Goal: Task Accomplishment & Management: Complete application form

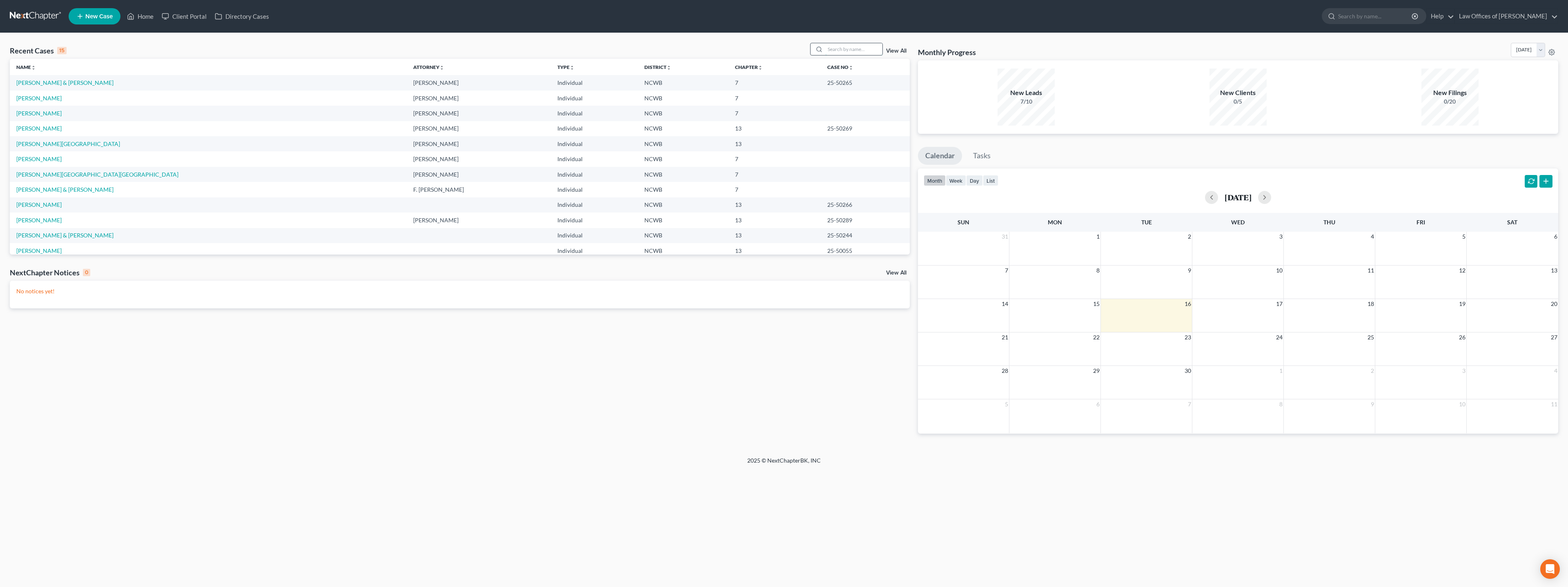
click at [850, 46] on input "search" at bounding box center [854, 49] width 57 height 12
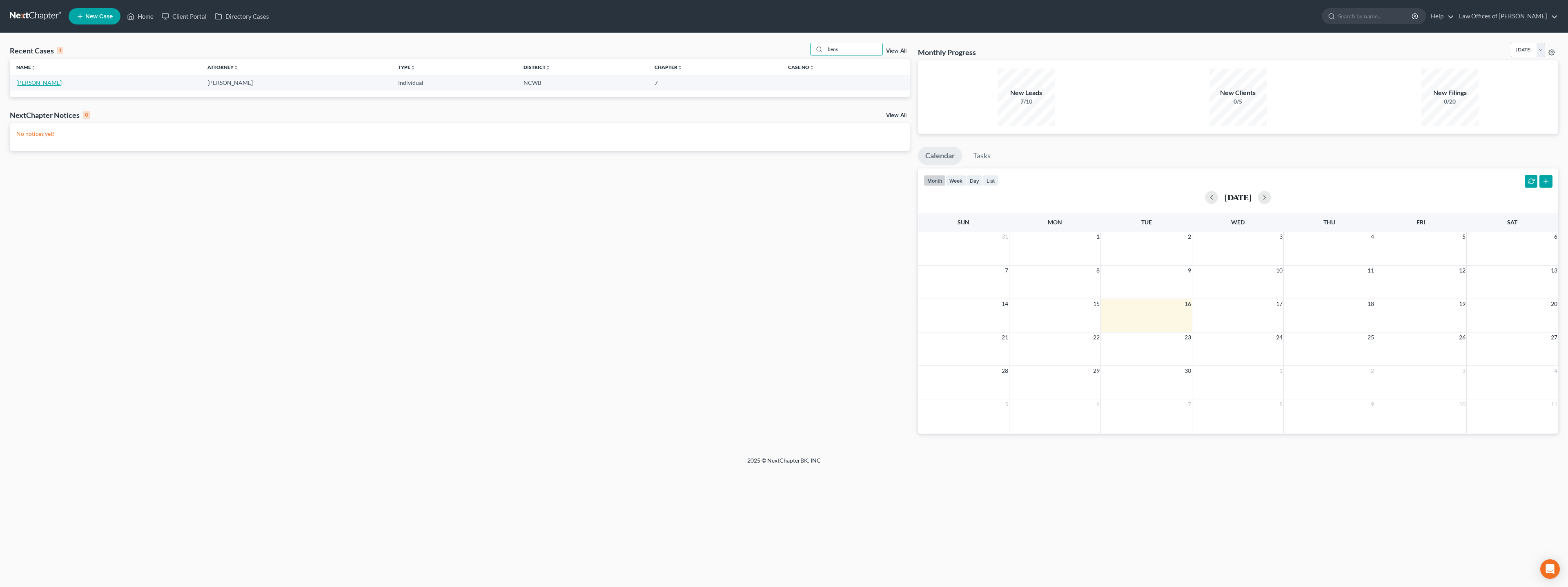
type input "bens"
click at [44, 83] on link "[PERSON_NAME]" at bounding box center [39, 82] width 45 height 7
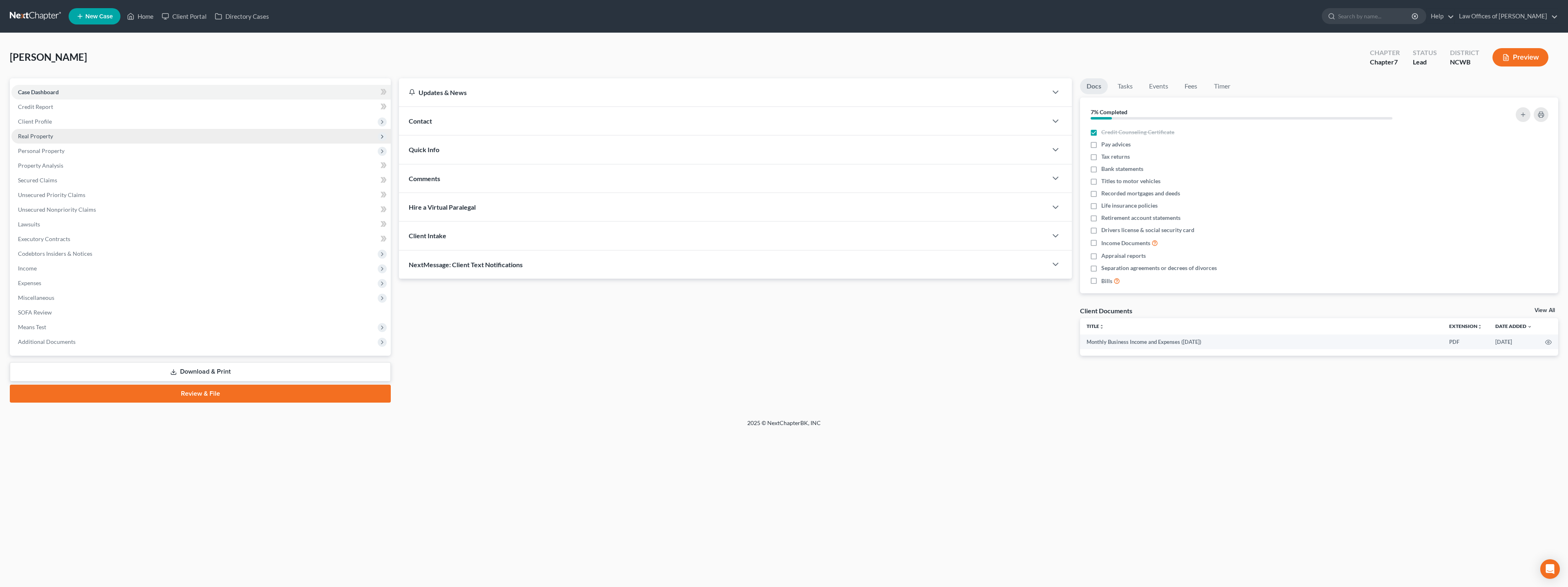
click at [39, 134] on span "Real Property" at bounding box center [36, 136] width 35 height 7
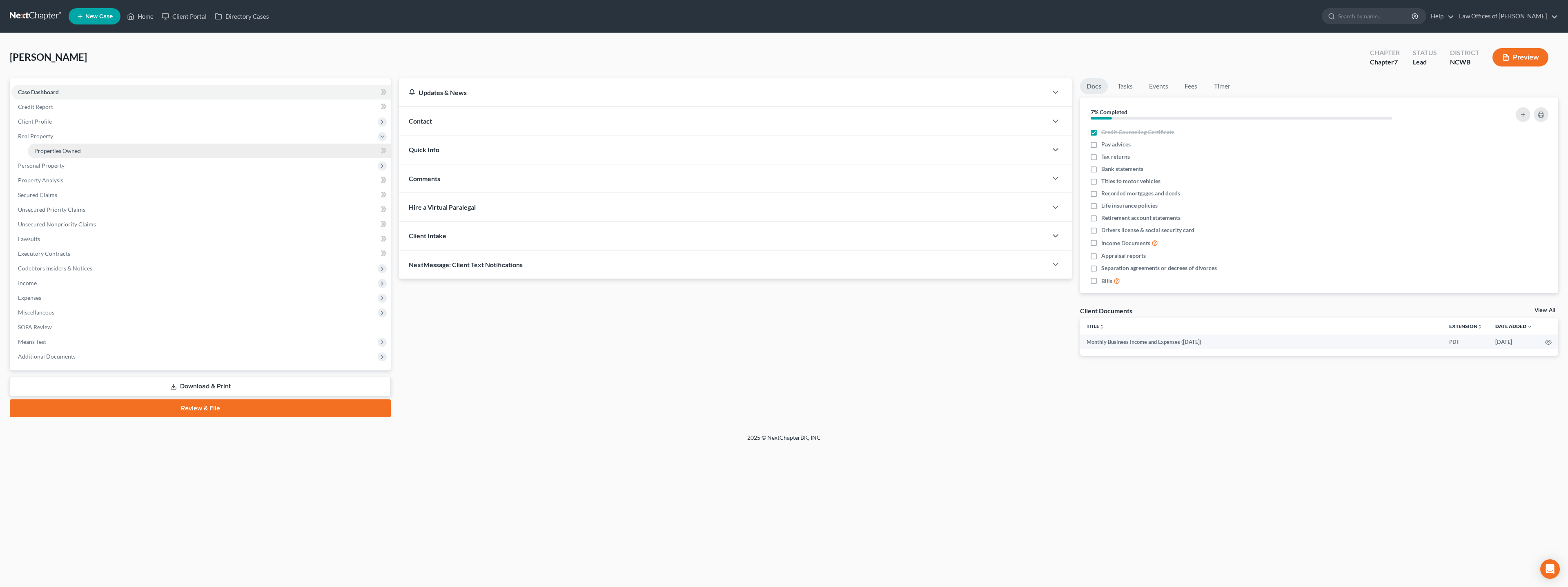
click at [45, 151] on span "Properties Owned" at bounding box center [57, 150] width 46 height 7
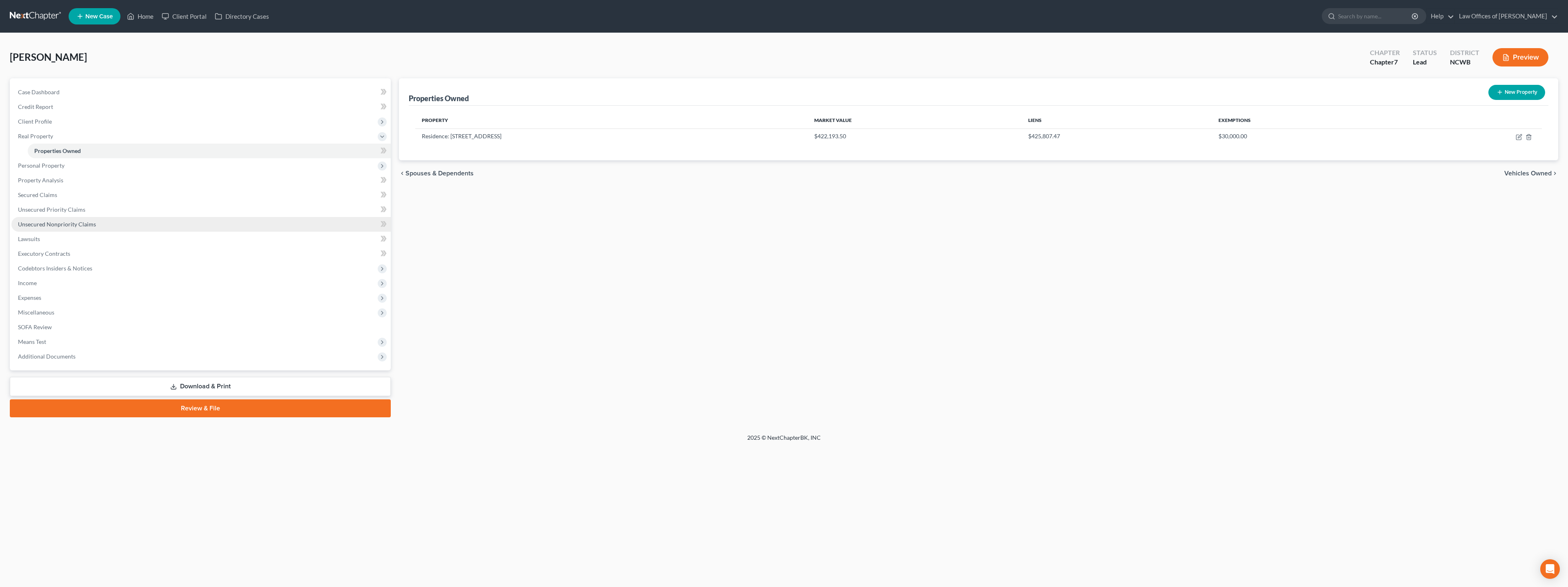
click at [41, 221] on span "Unsecured Nonpriority Claims" at bounding box center [57, 224] width 78 height 7
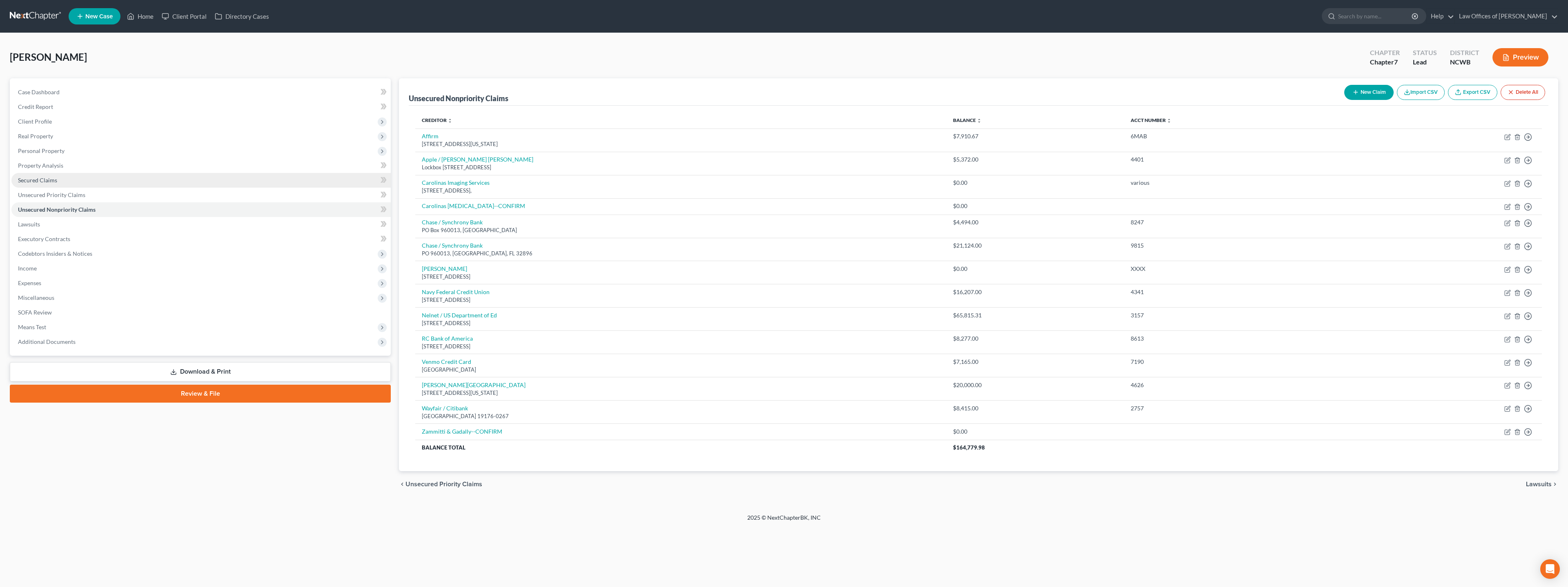
click at [34, 179] on span "Secured Claims" at bounding box center [38, 179] width 39 height 7
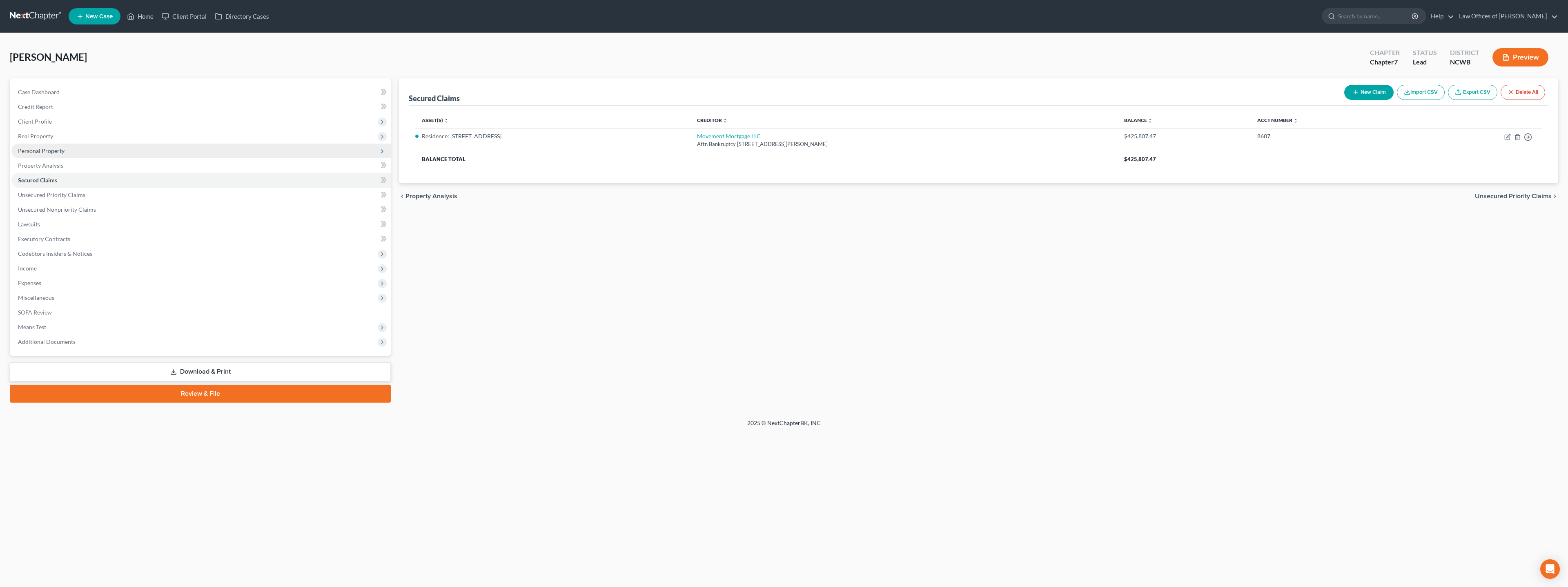
click at [27, 152] on span "Personal Property" at bounding box center [41, 150] width 46 height 7
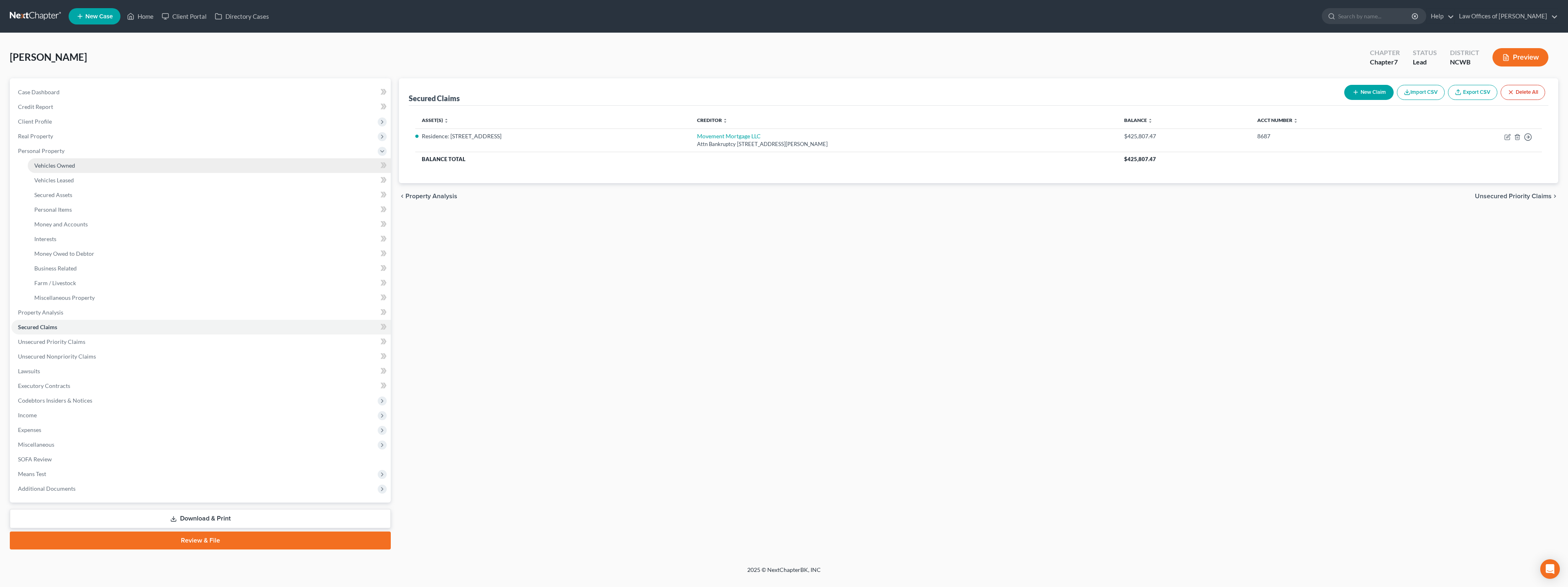
click at [45, 163] on span "Vehicles Owned" at bounding box center [54, 165] width 41 height 7
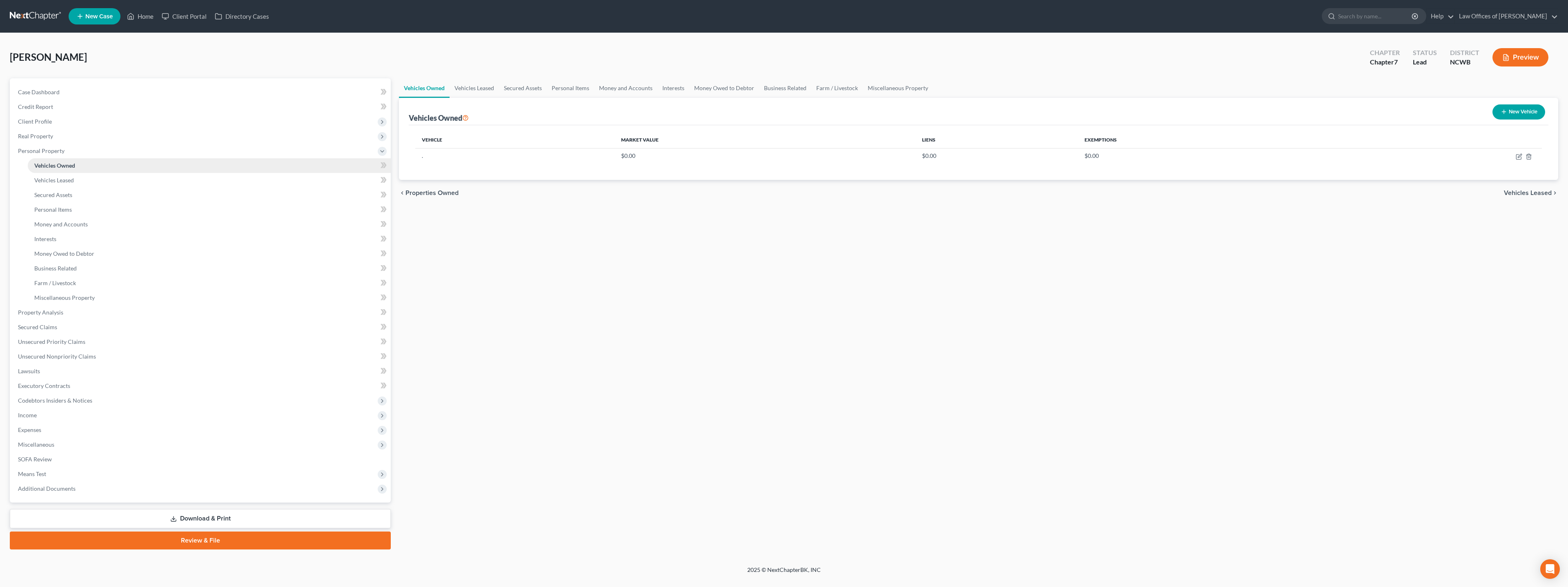
click at [65, 164] on span "Vehicles Owned" at bounding box center [54, 165] width 41 height 7
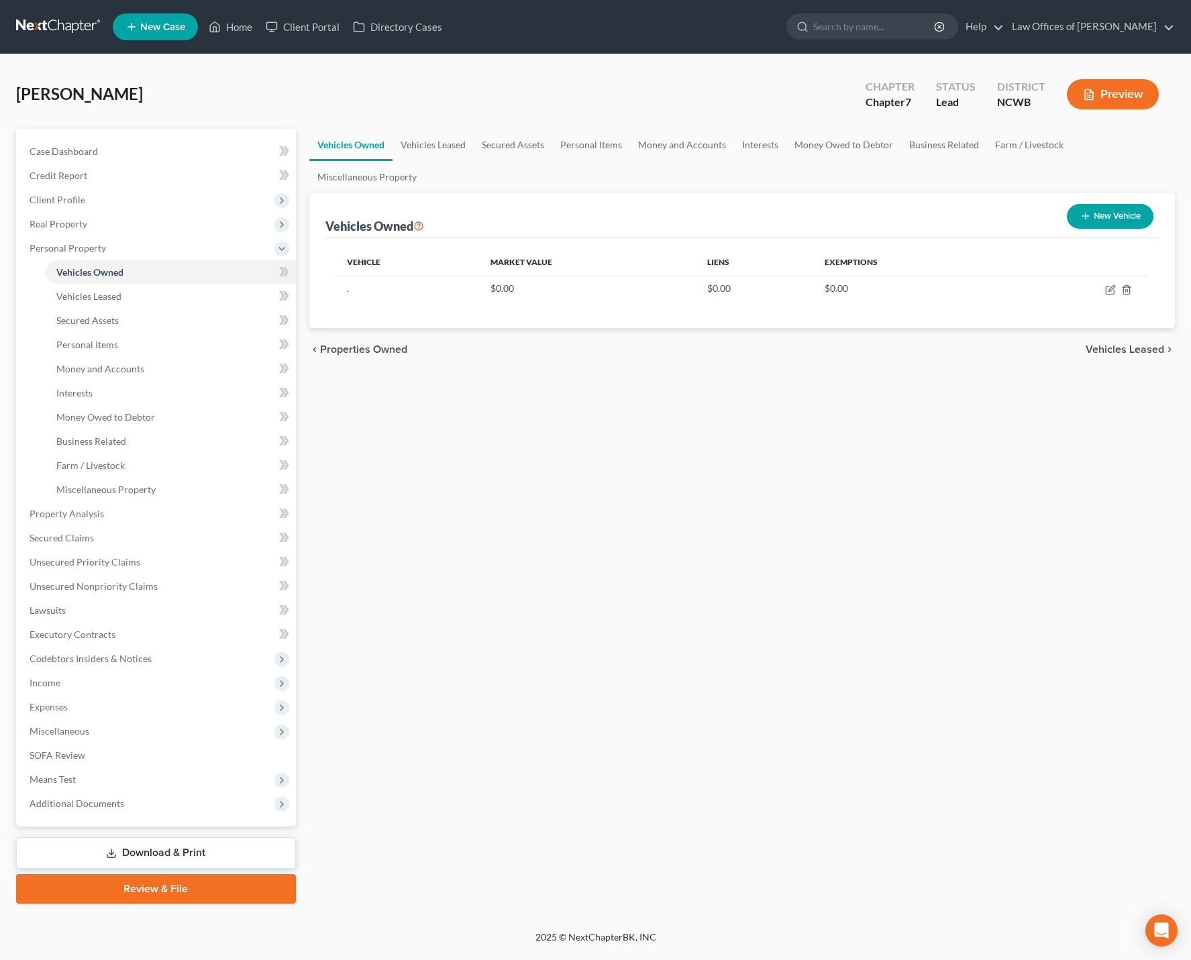
click at [486, 29] on ul "New Case Home Client Portal Directory Cases - No Result - See all results Or Pr…" at bounding box center [644, 26] width 1062 height 35
click at [48, 201] on span "Client Profile" at bounding box center [58, 199] width 56 height 11
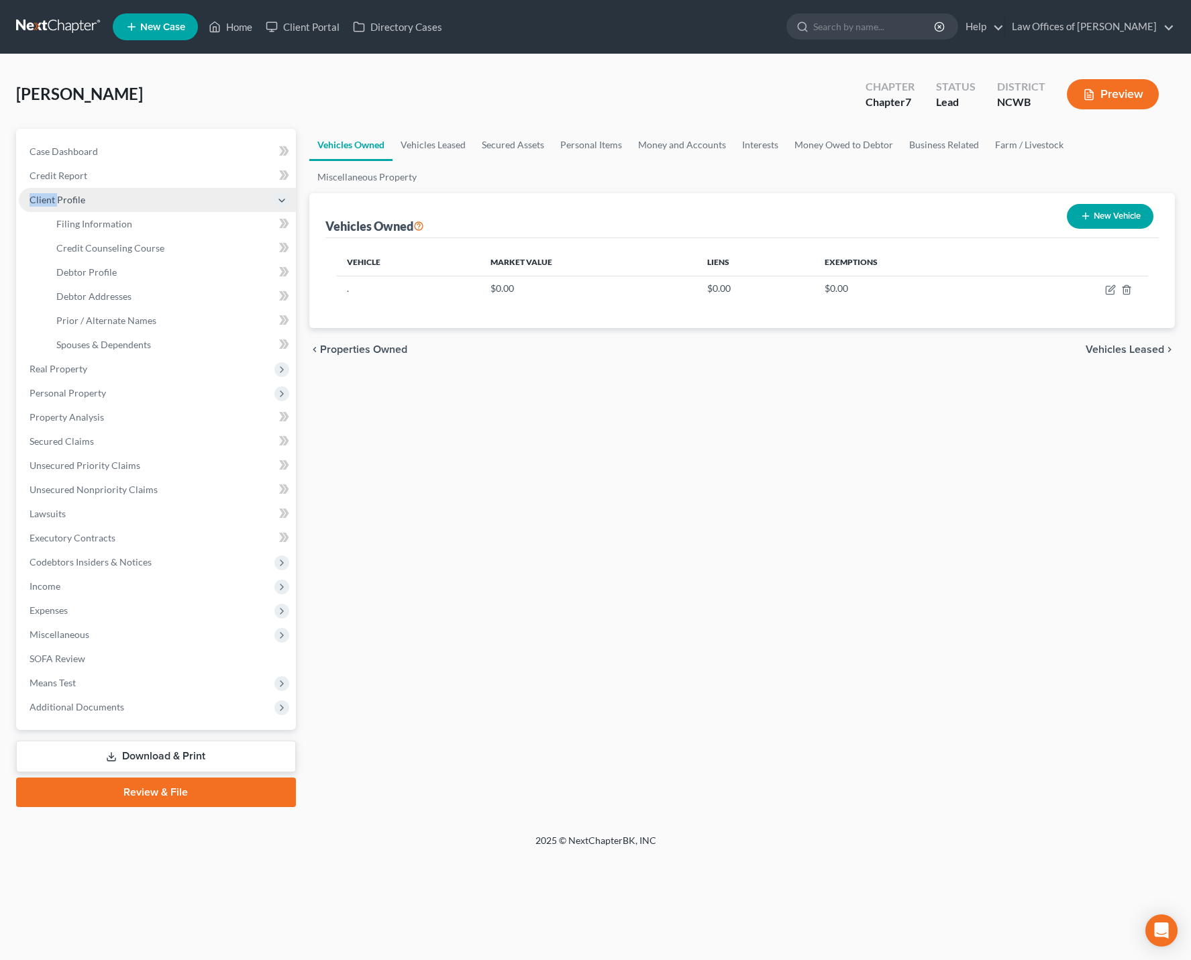
click at [48, 201] on span "Client Profile" at bounding box center [58, 199] width 56 height 11
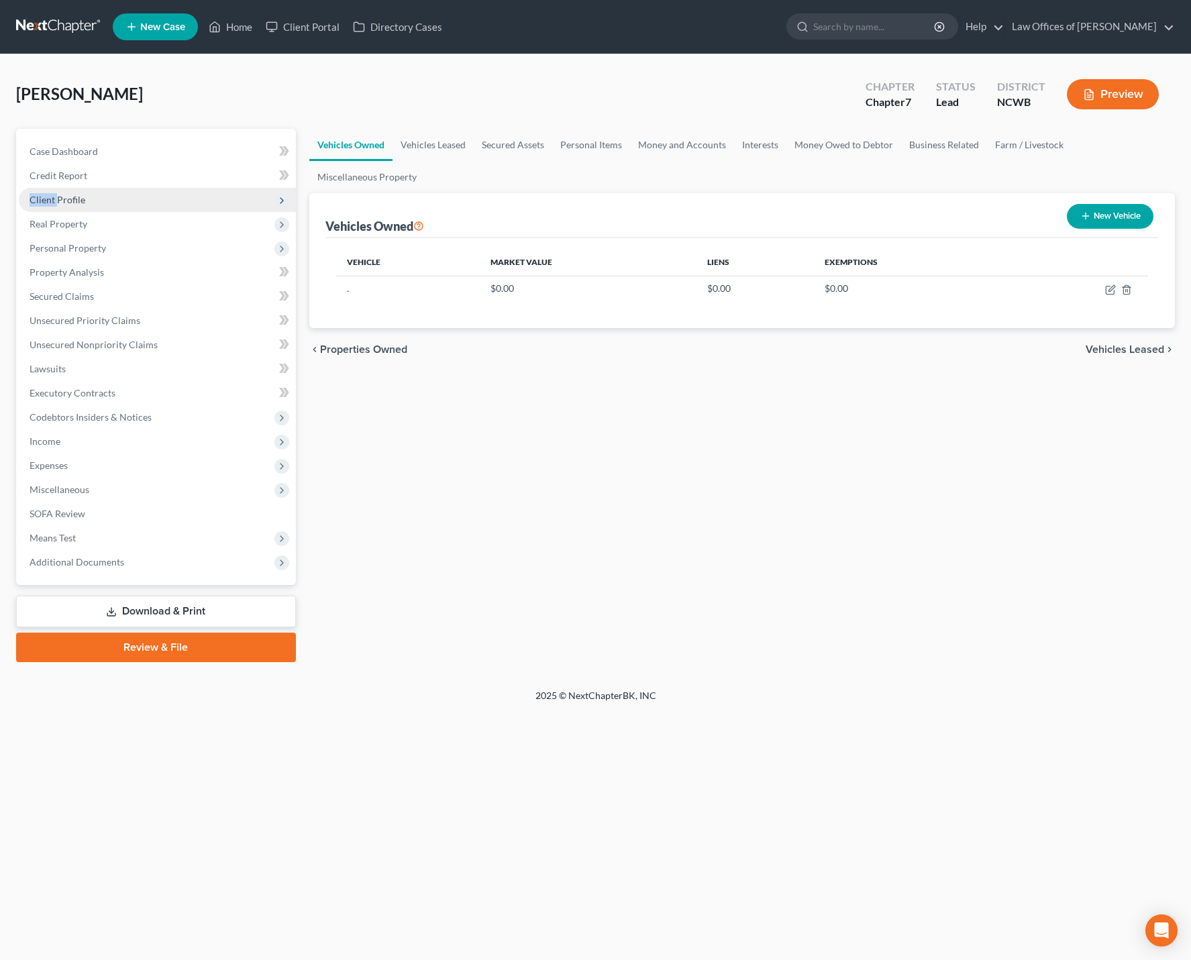
click at [48, 201] on span "Client Profile" at bounding box center [58, 199] width 56 height 11
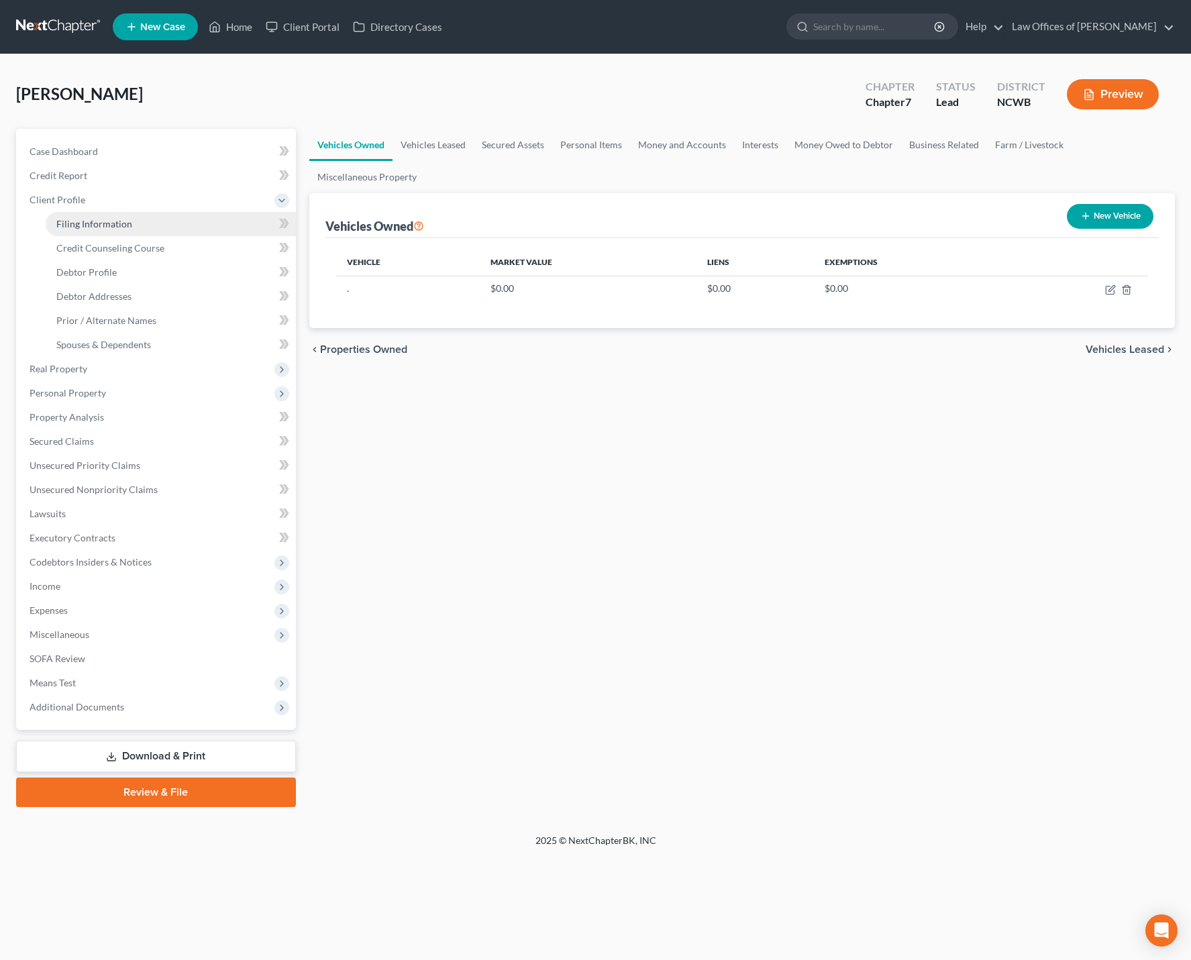
click at [88, 225] on span "Filing Information" at bounding box center [94, 223] width 76 height 11
select select "1"
select select "0"
select select "28"
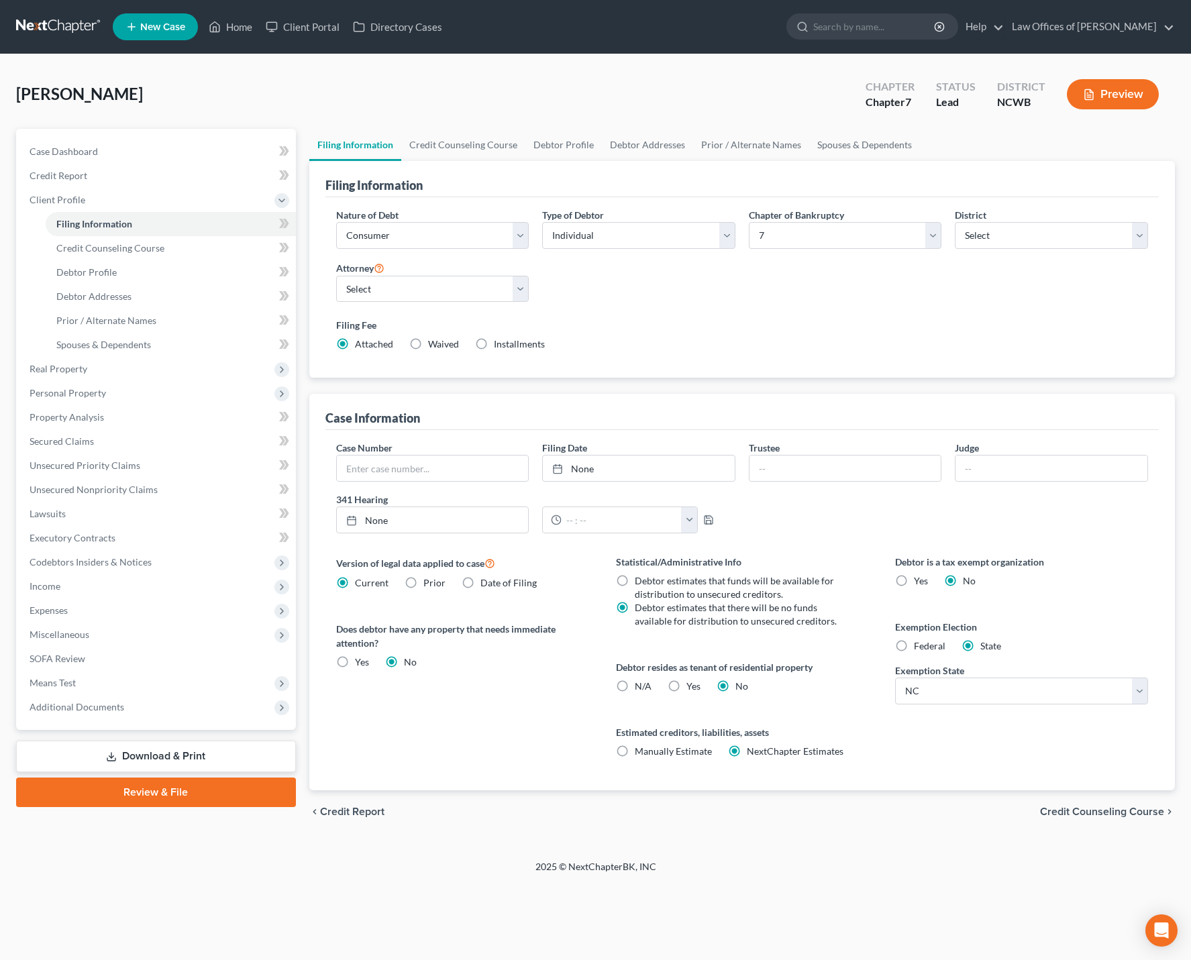
click at [1074, 384] on div "Filing Information Nature of Debt Select Business Consumer Other Nature of Busi…" at bounding box center [741, 475] width 865 height 629
click at [60, 661] on span "SOFA Review" at bounding box center [58, 658] width 56 height 11
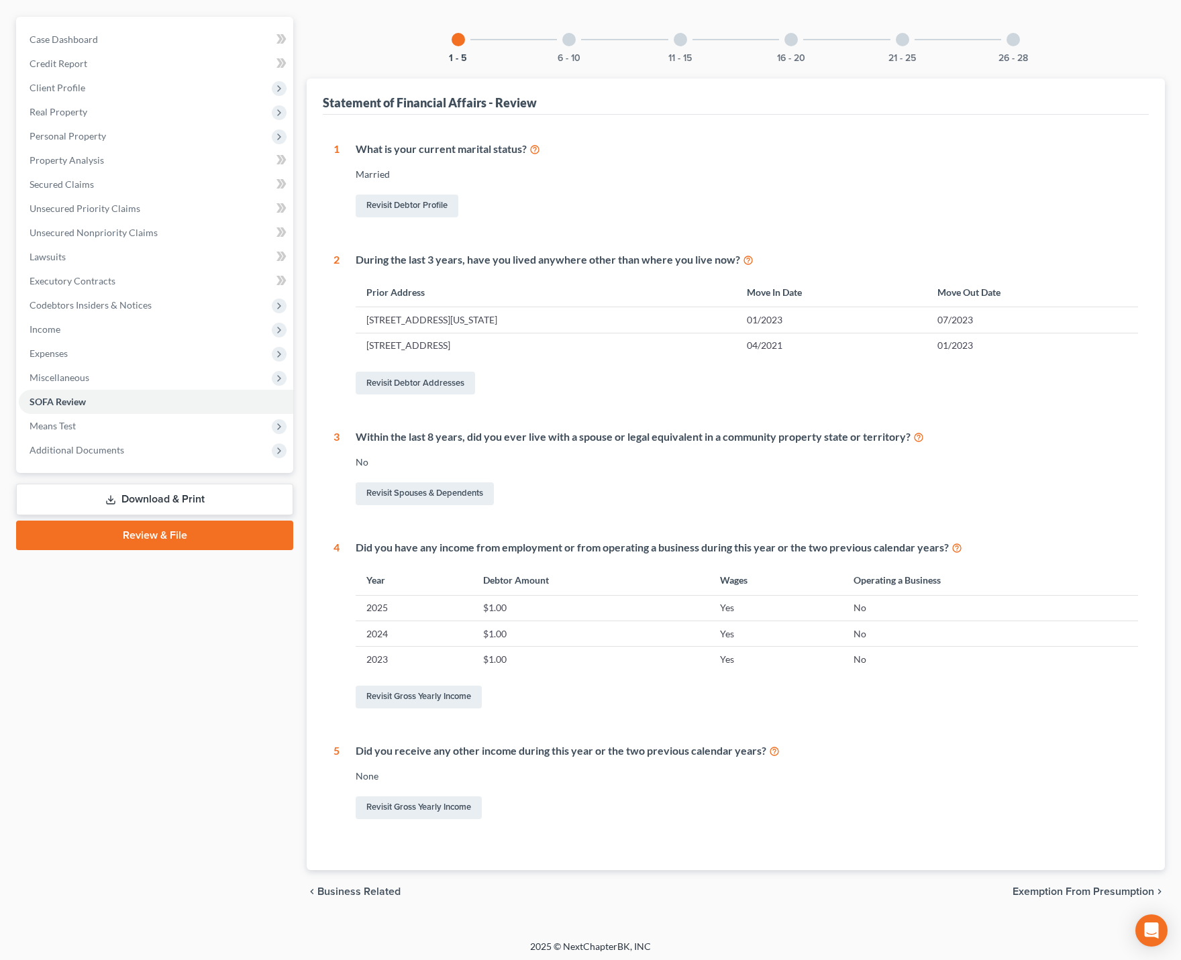
scroll to position [116, 0]
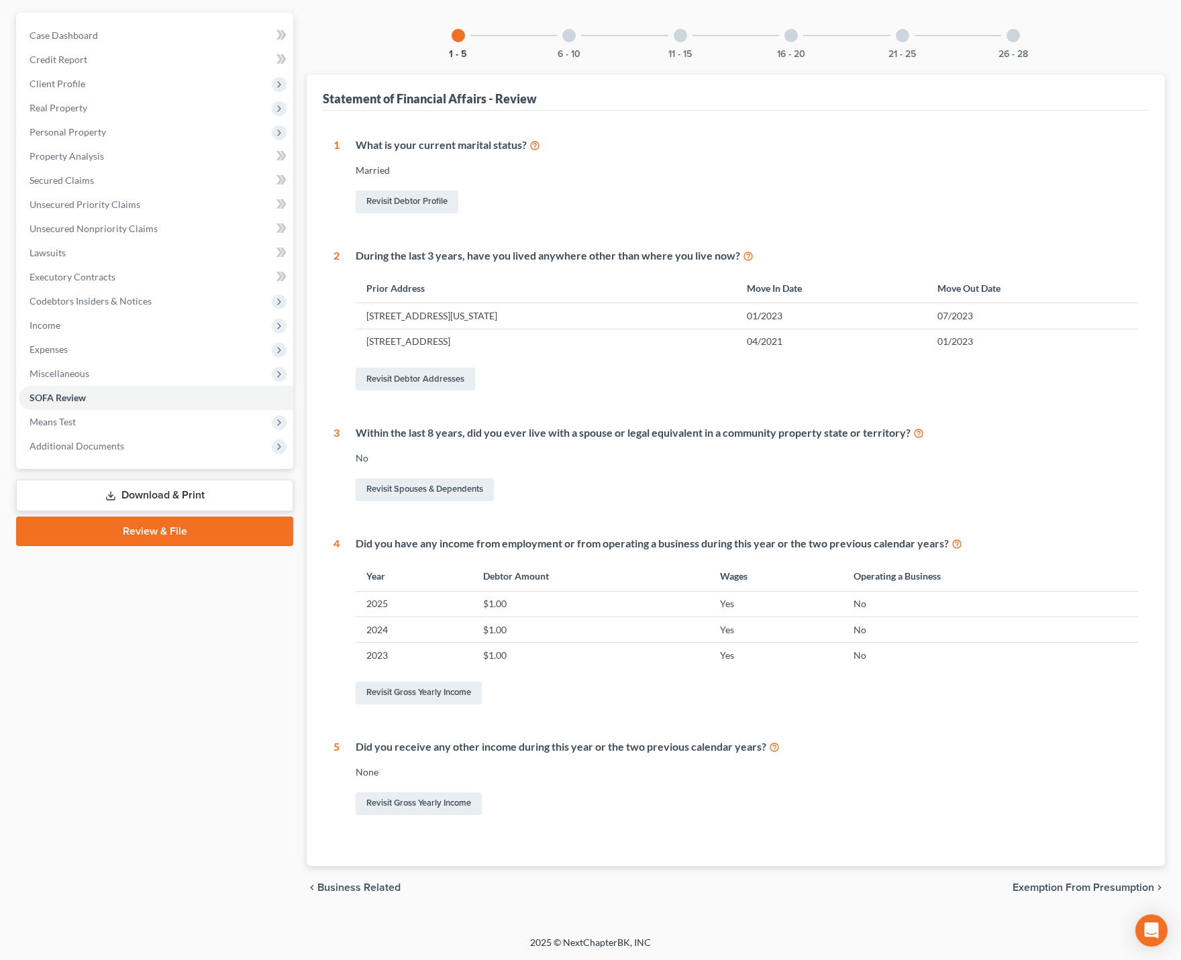
drag, startPoint x: 1057, startPoint y: 894, endPoint x: 951, endPoint y: 854, distance: 113.1
click at [951, 854] on div "1 What is your current marital status? [DEMOGRAPHIC_DATA] Revisit Debtor Profil…" at bounding box center [736, 488] width 826 height 755
click at [567, 40] on div at bounding box center [568, 35] width 13 height 13
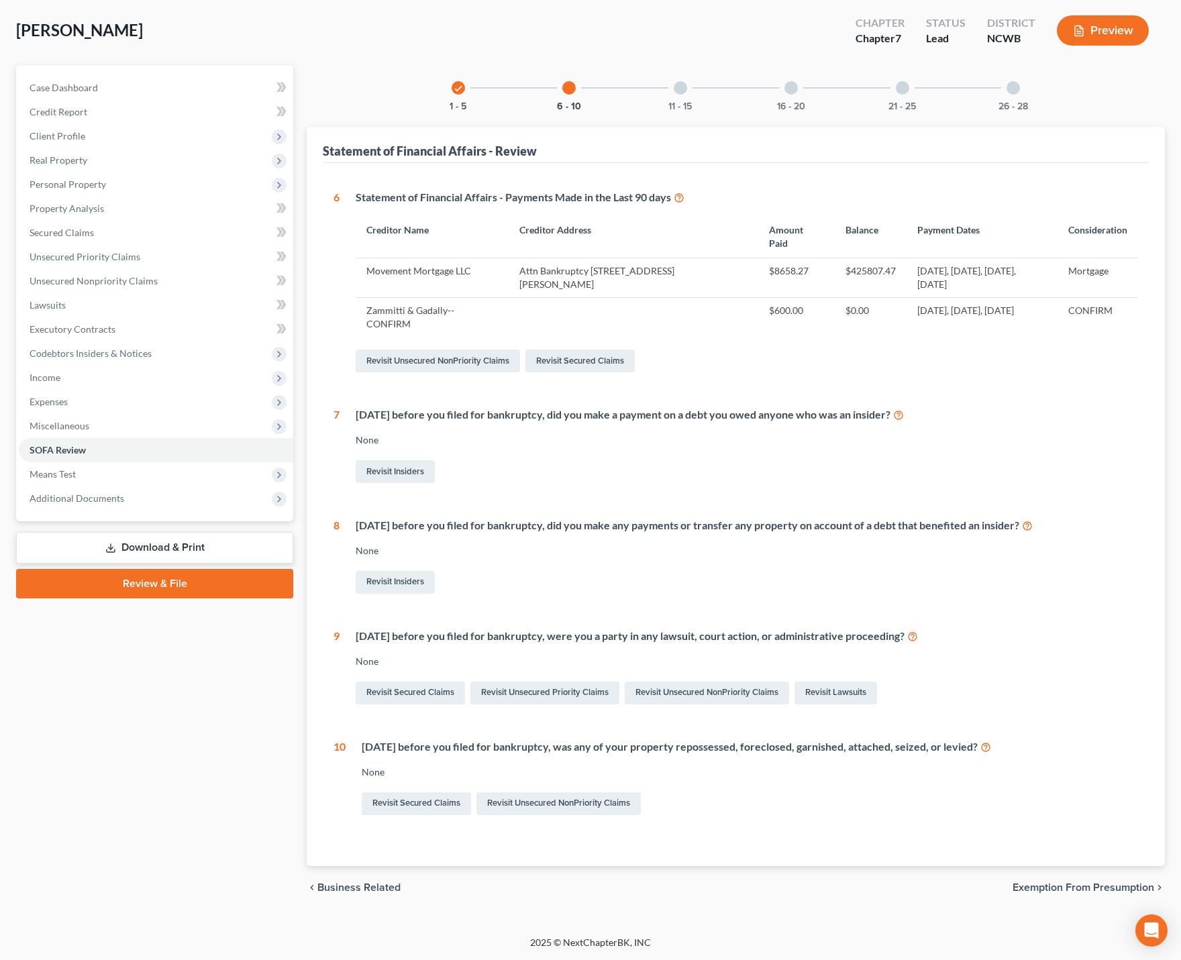
scroll to position [64, 0]
click at [682, 89] on div at bounding box center [680, 87] width 13 height 13
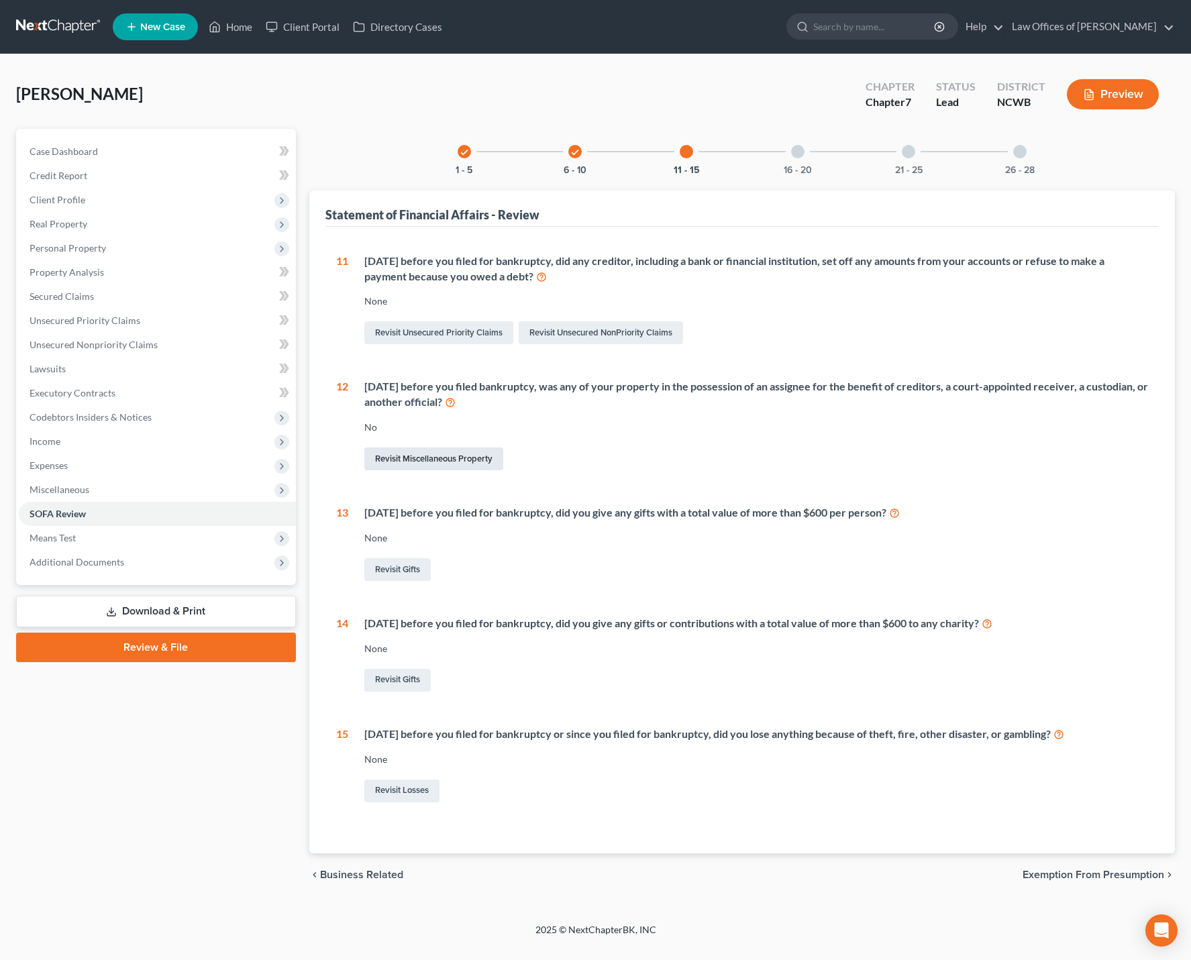
click at [421, 460] on link "Revisit Miscellaneous Property" at bounding box center [433, 458] width 139 height 23
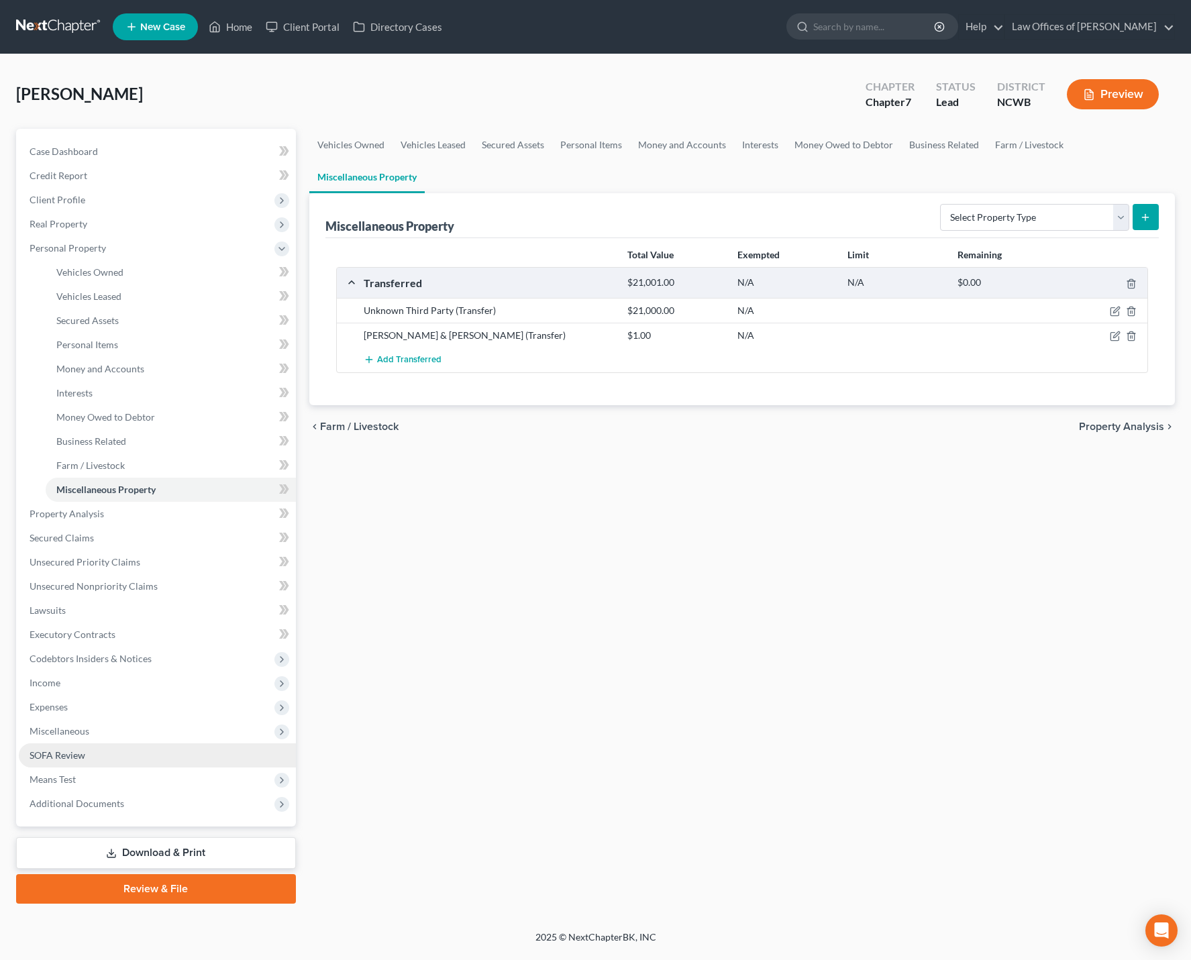
click at [60, 754] on span "SOFA Review" at bounding box center [58, 754] width 56 height 11
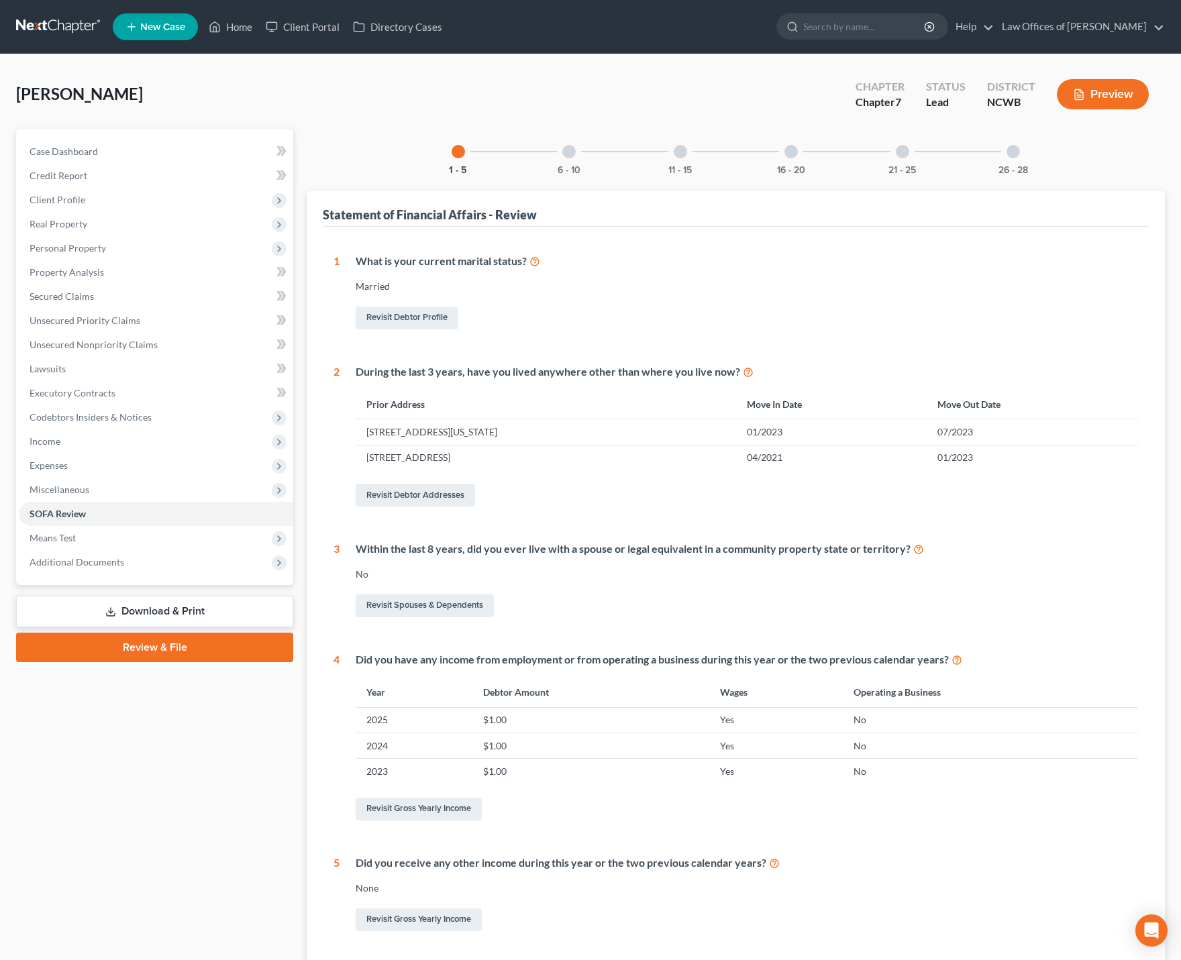
click at [566, 152] on div at bounding box center [568, 151] width 13 height 13
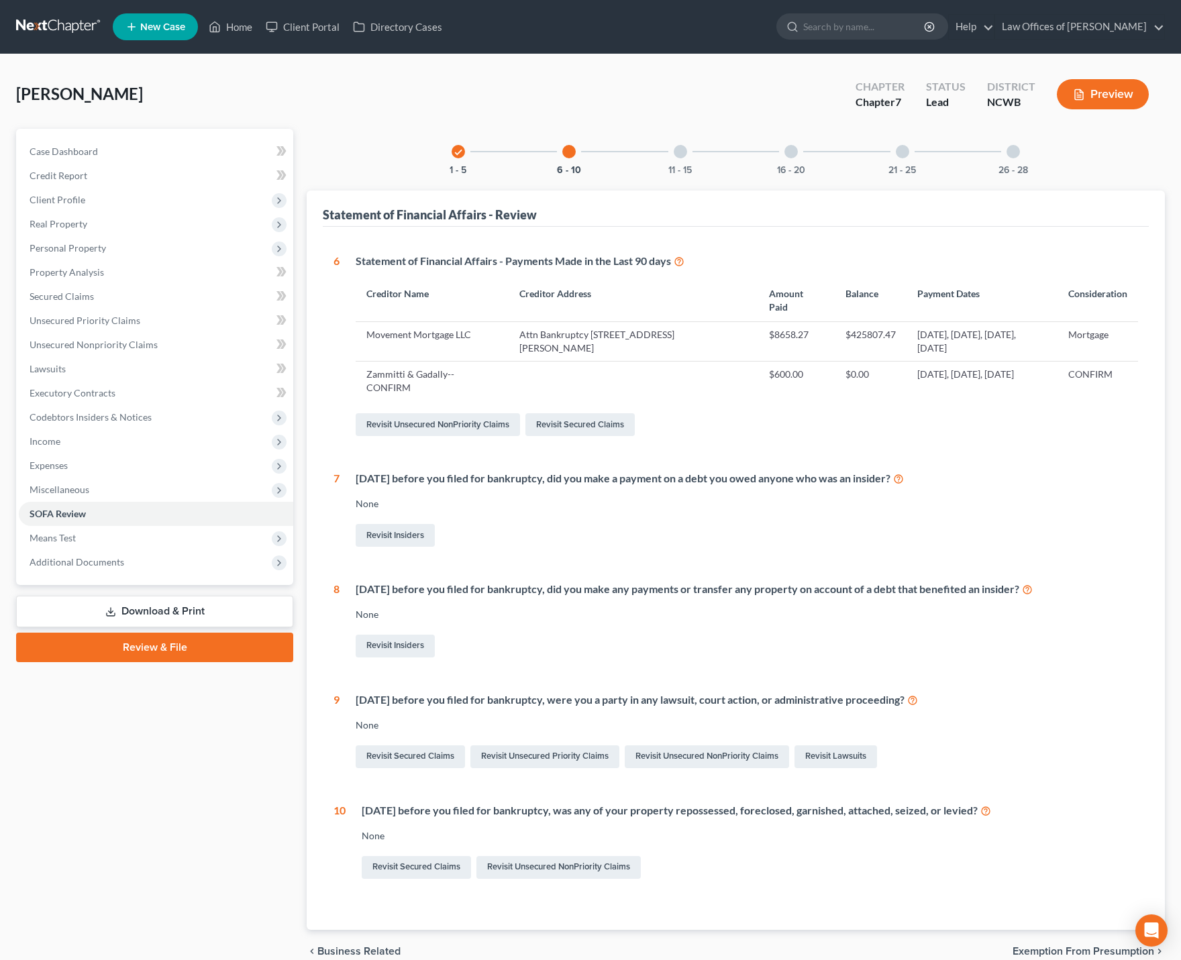
click at [684, 152] on div at bounding box center [680, 151] width 13 height 13
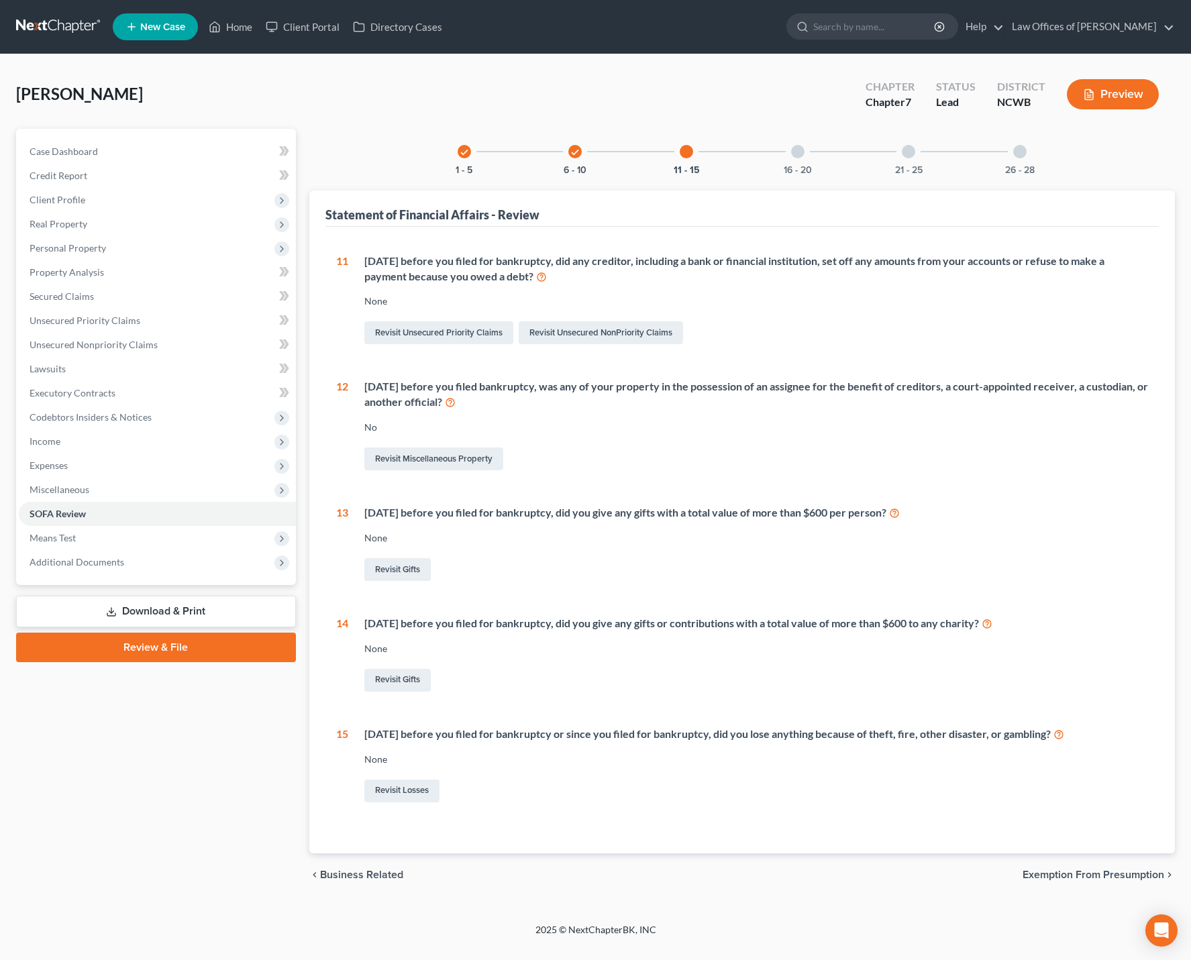
click at [792, 154] on div at bounding box center [797, 151] width 13 height 13
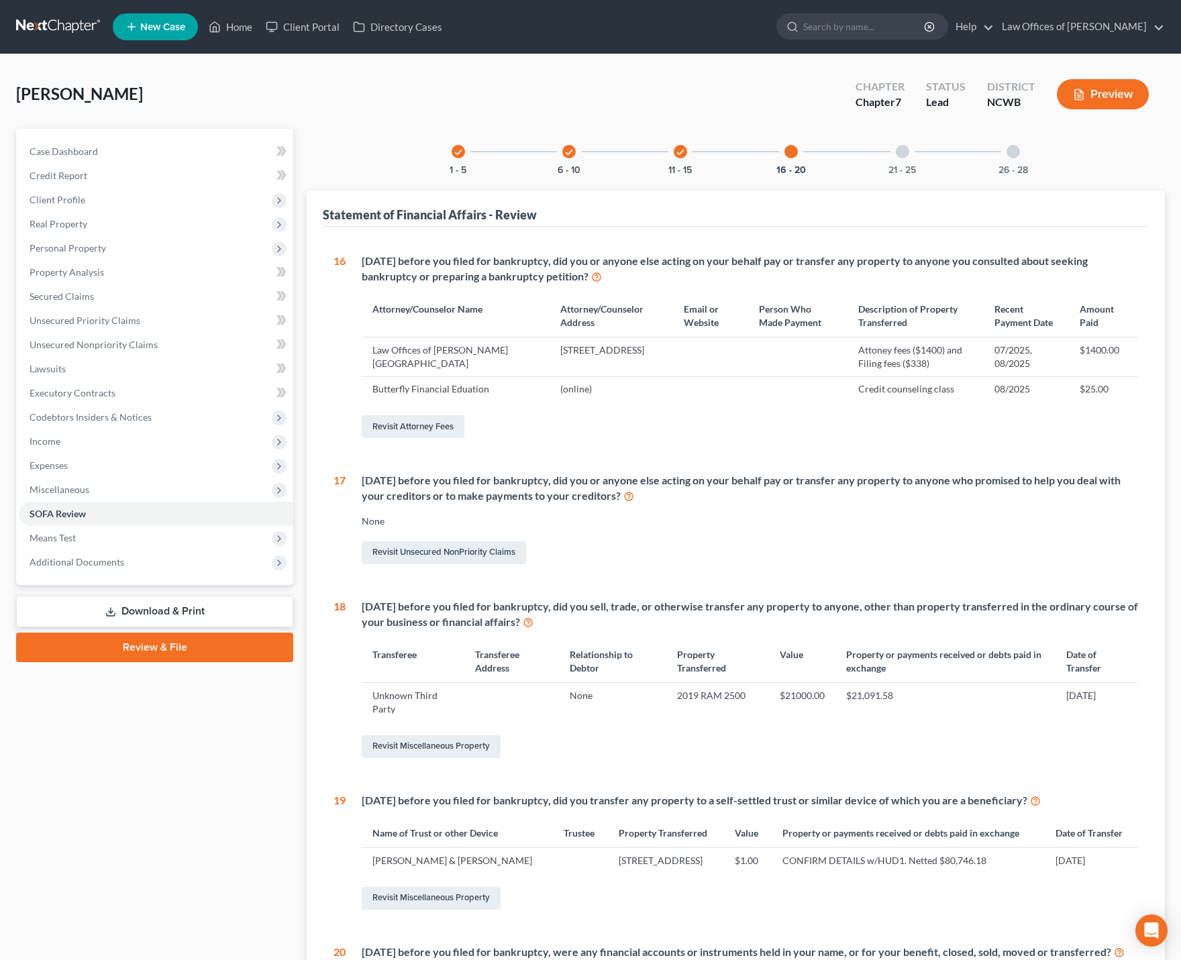
click at [936, 568] on div "16 [DATE] before you filed for bankruptcy, did you or anyone else acting on you…" at bounding box center [735, 638] width 804 height 769
click at [445, 747] on link "Revisit Miscellaneous Property" at bounding box center [431, 746] width 139 height 23
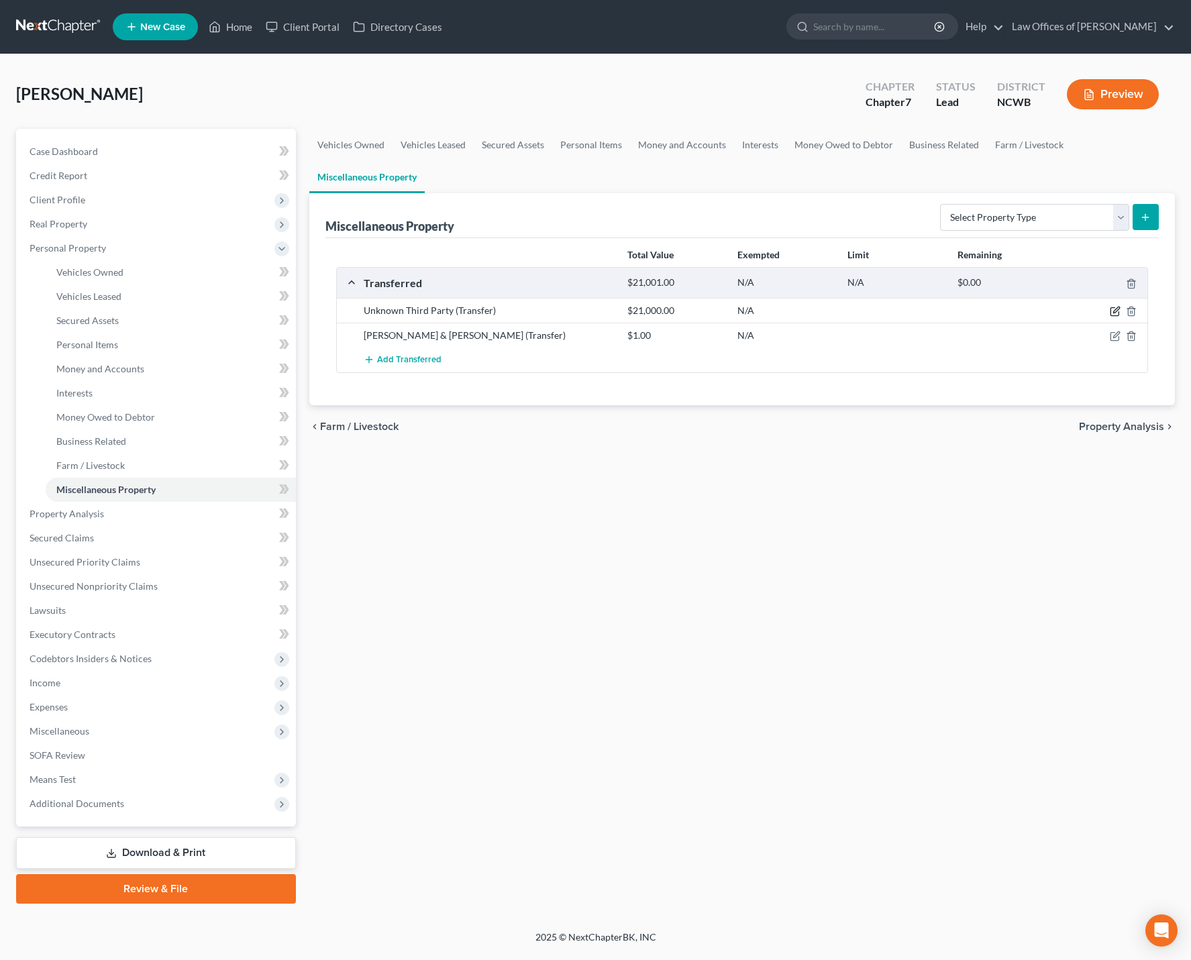
click at [1116, 309] on icon "button" at bounding box center [1116, 310] width 6 height 6
select select "Ordinary ([DATE])"
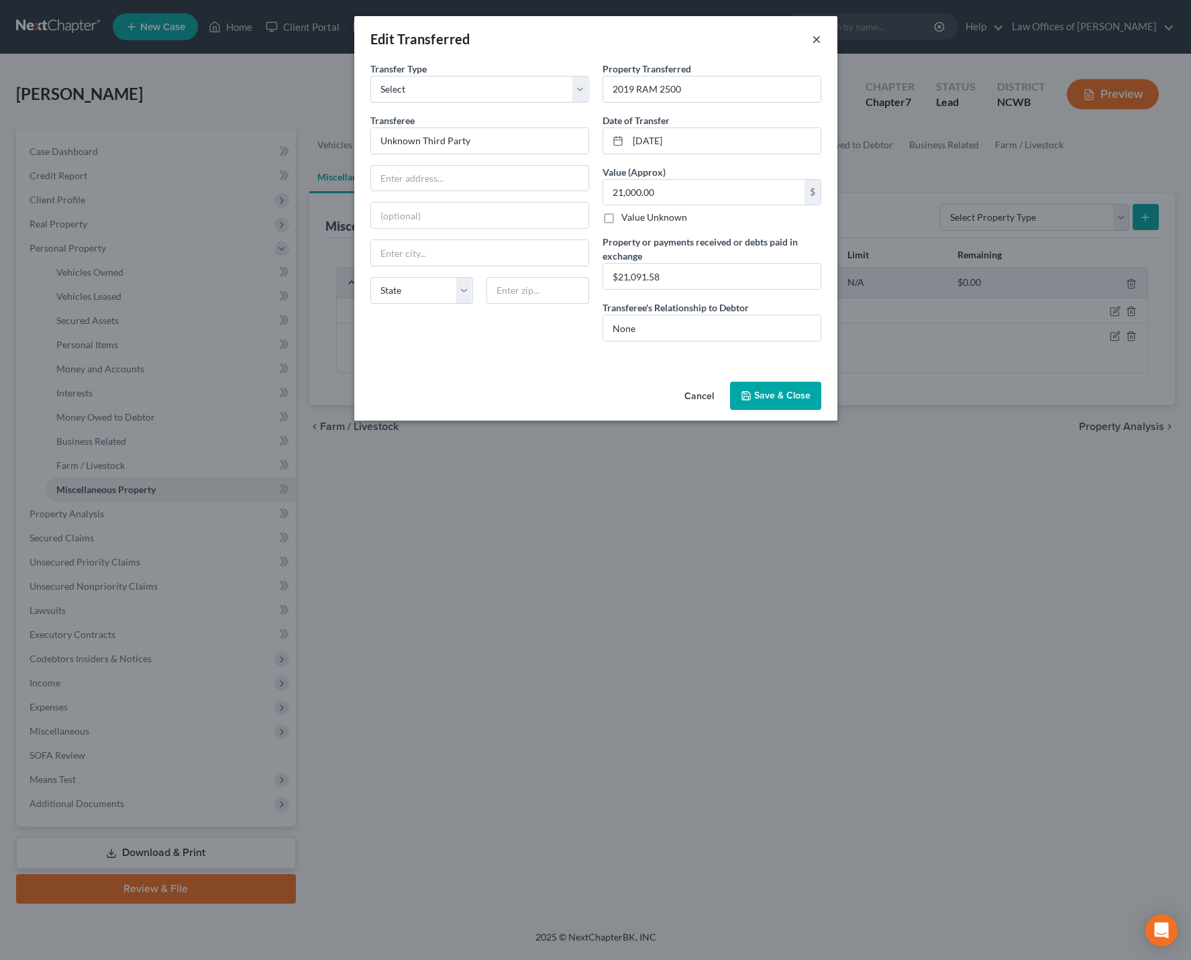
click at [812, 39] on button "×" at bounding box center [816, 39] width 9 height 16
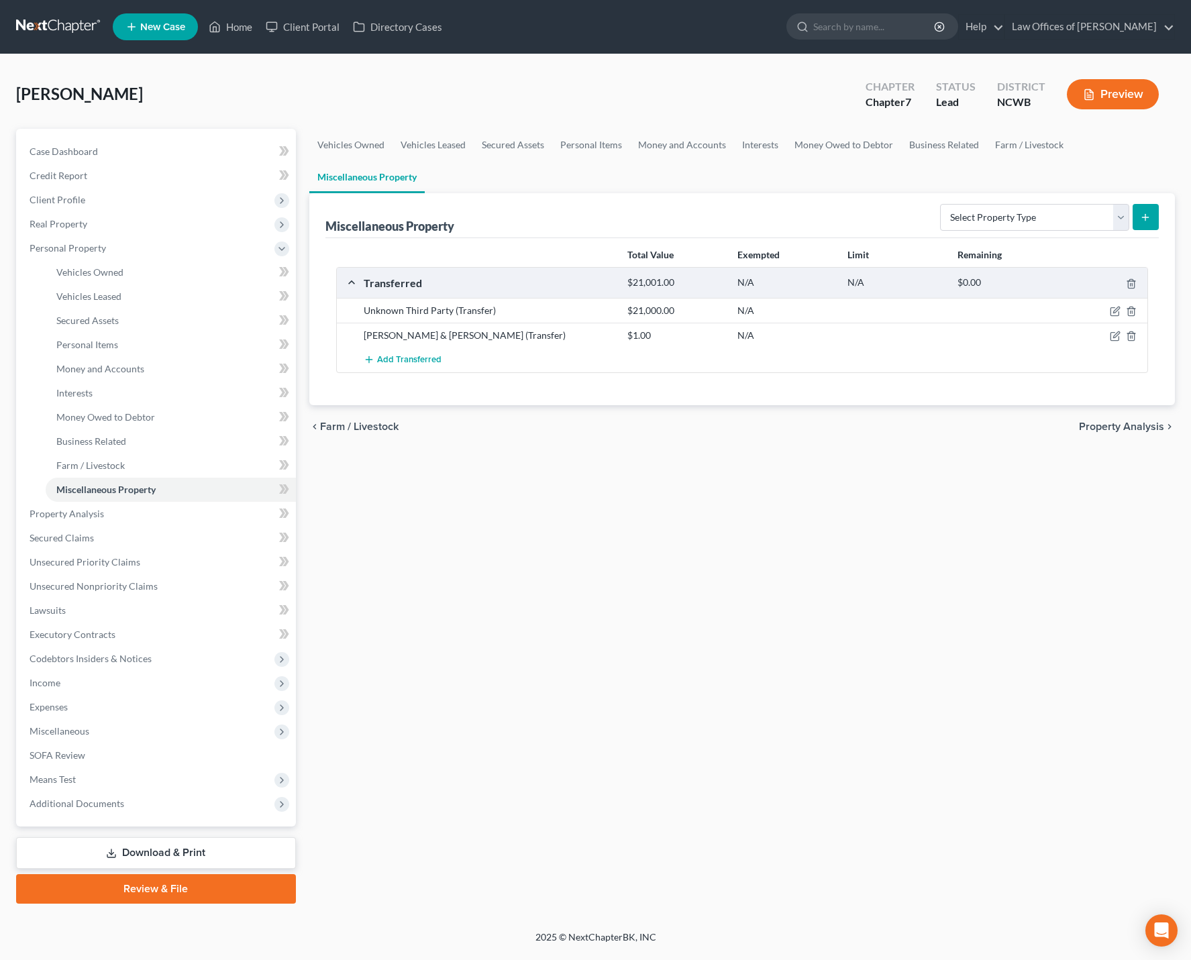
click at [1105, 97] on button "Preview" at bounding box center [1113, 94] width 92 height 30
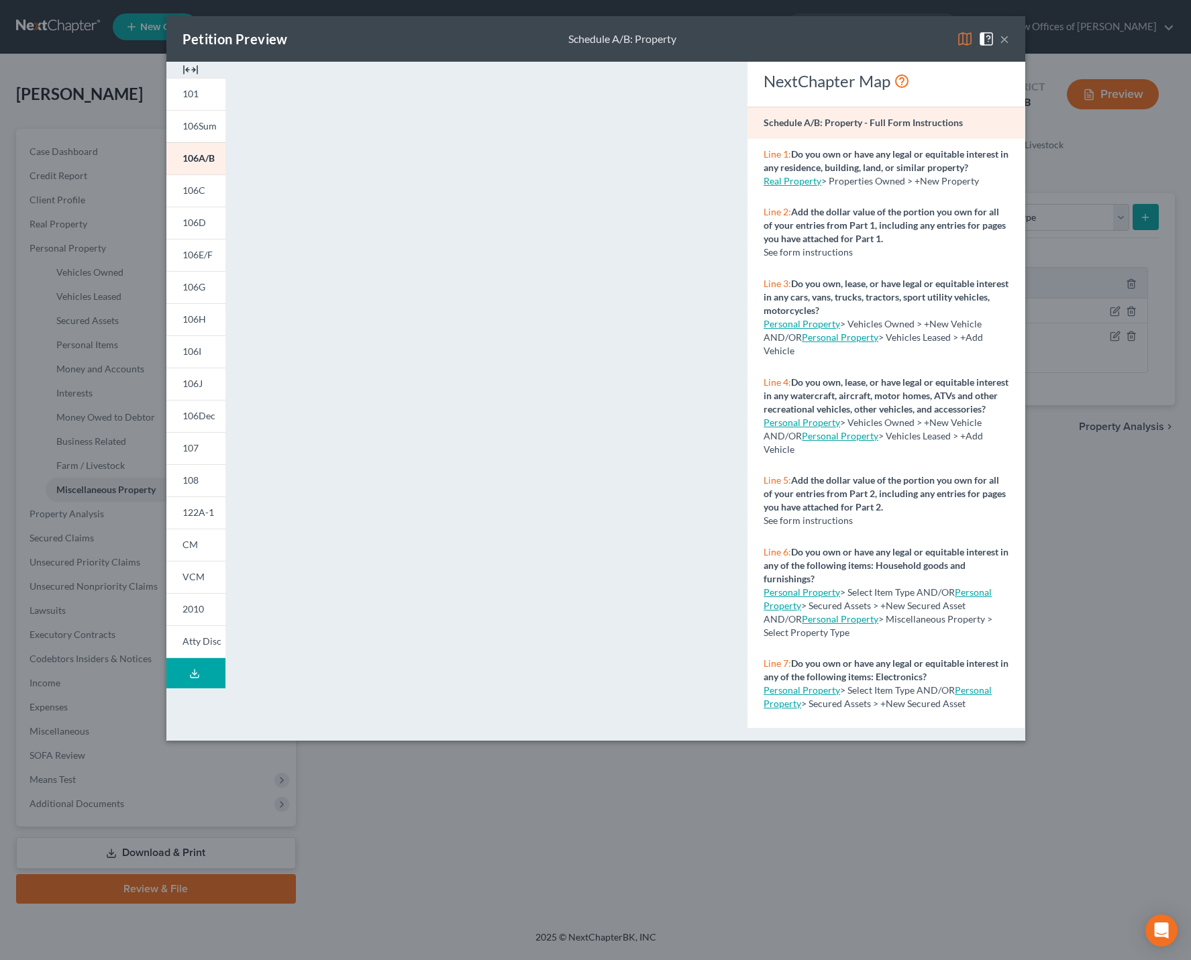
click at [963, 40] on img at bounding box center [965, 39] width 16 height 16
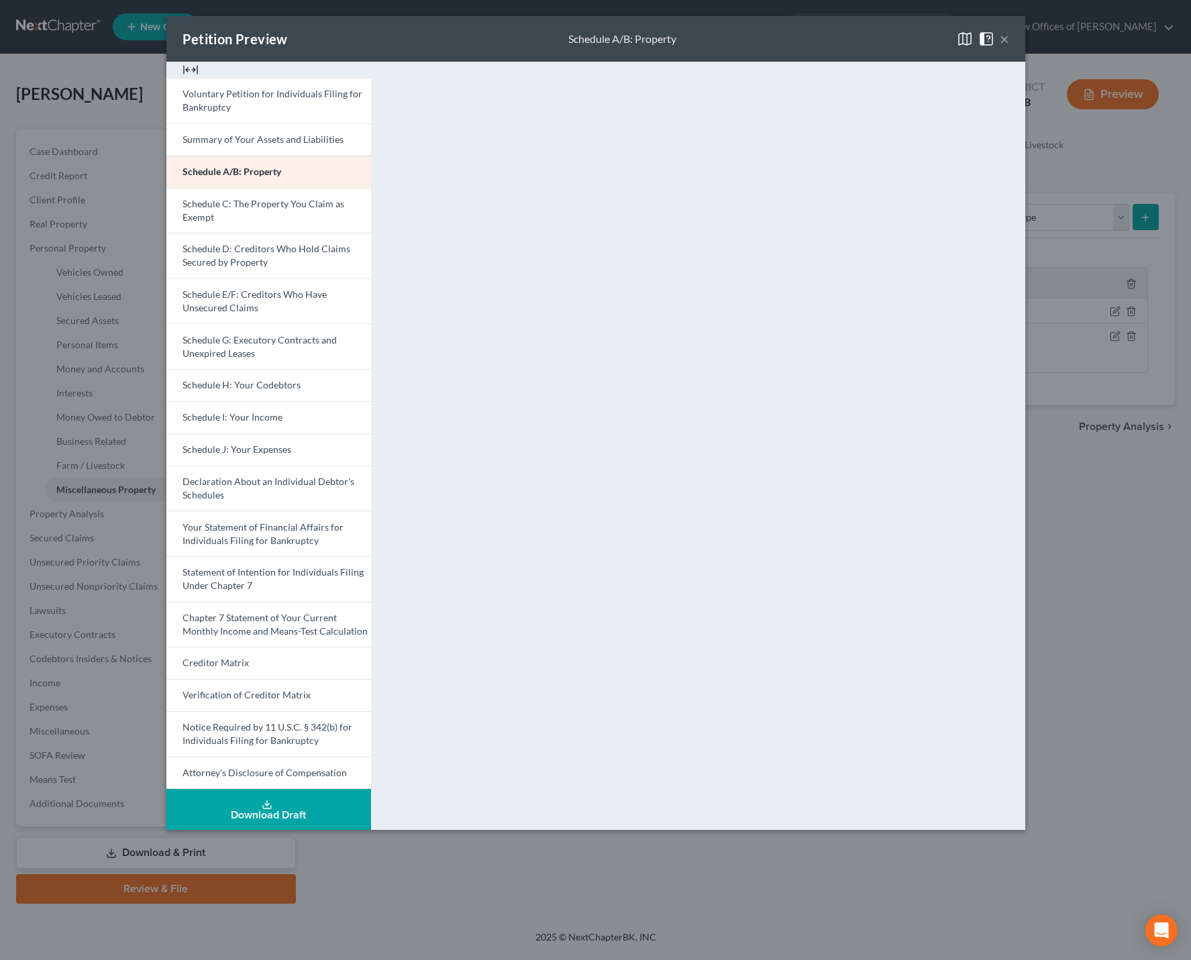
click at [1003, 36] on button "×" at bounding box center [1004, 39] width 9 height 16
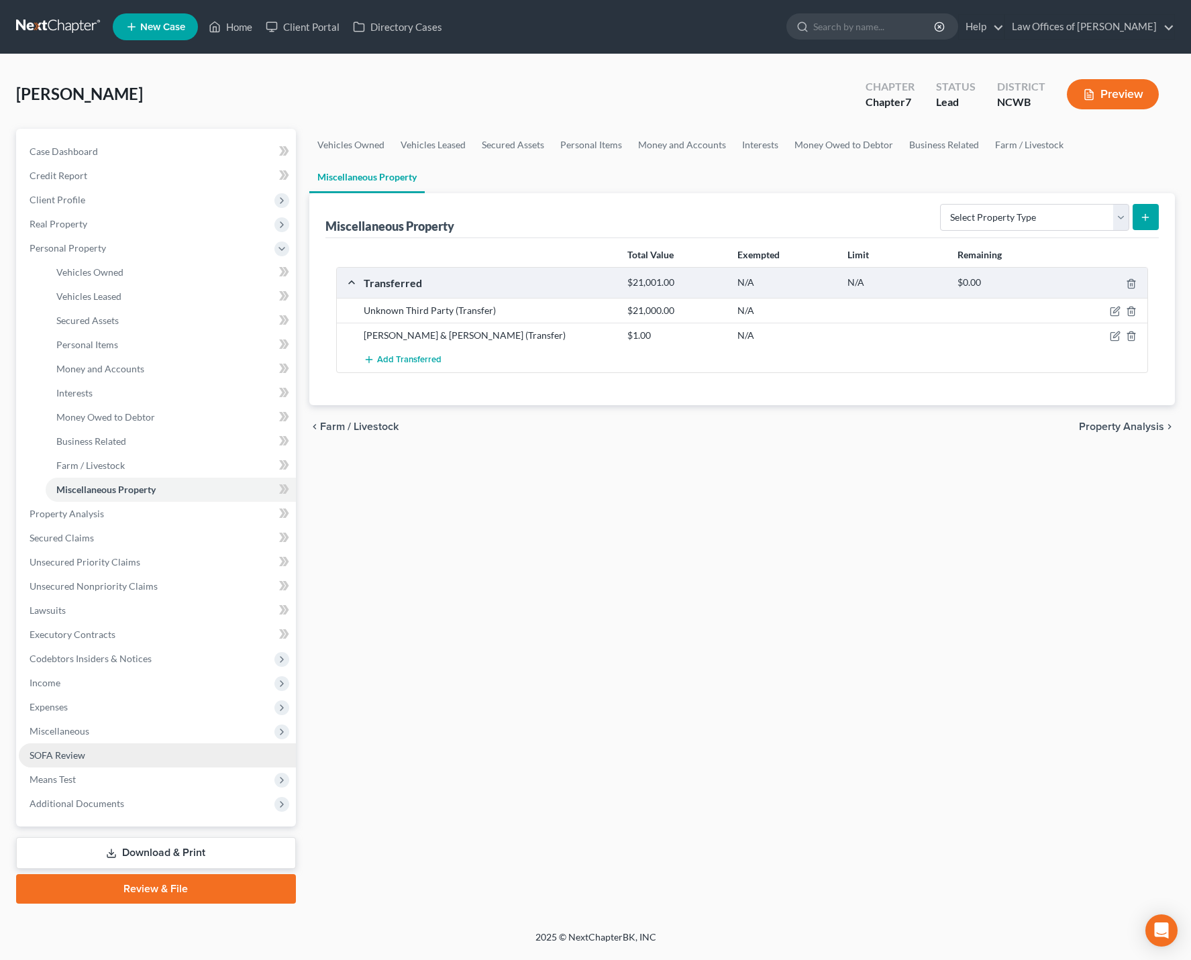
click at [48, 757] on span "SOFA Review" at bounding box center [58, 754] width 56 height 11
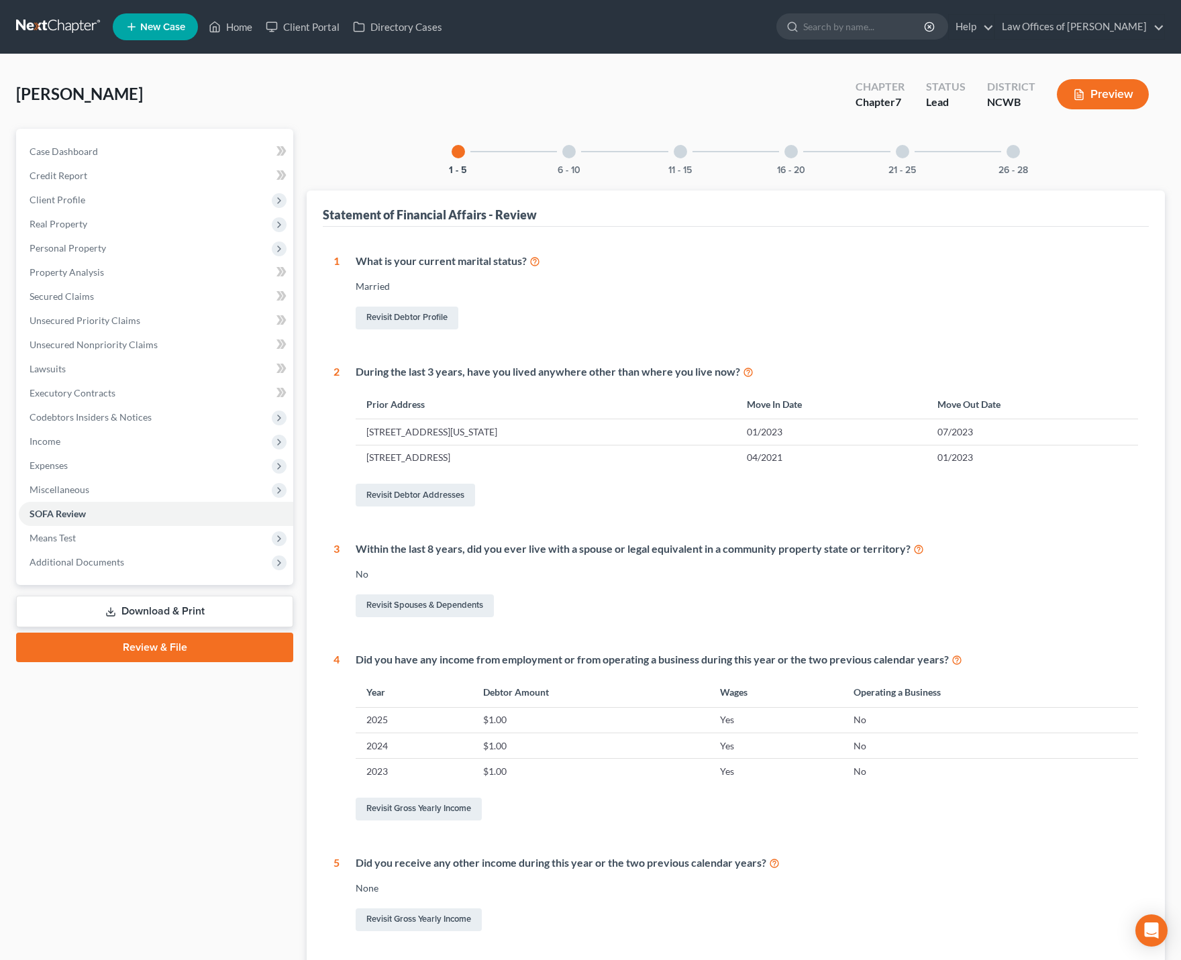
click at [1110, 101] on button "Preview" at bounding box center [1103, 94] width 92 height 30
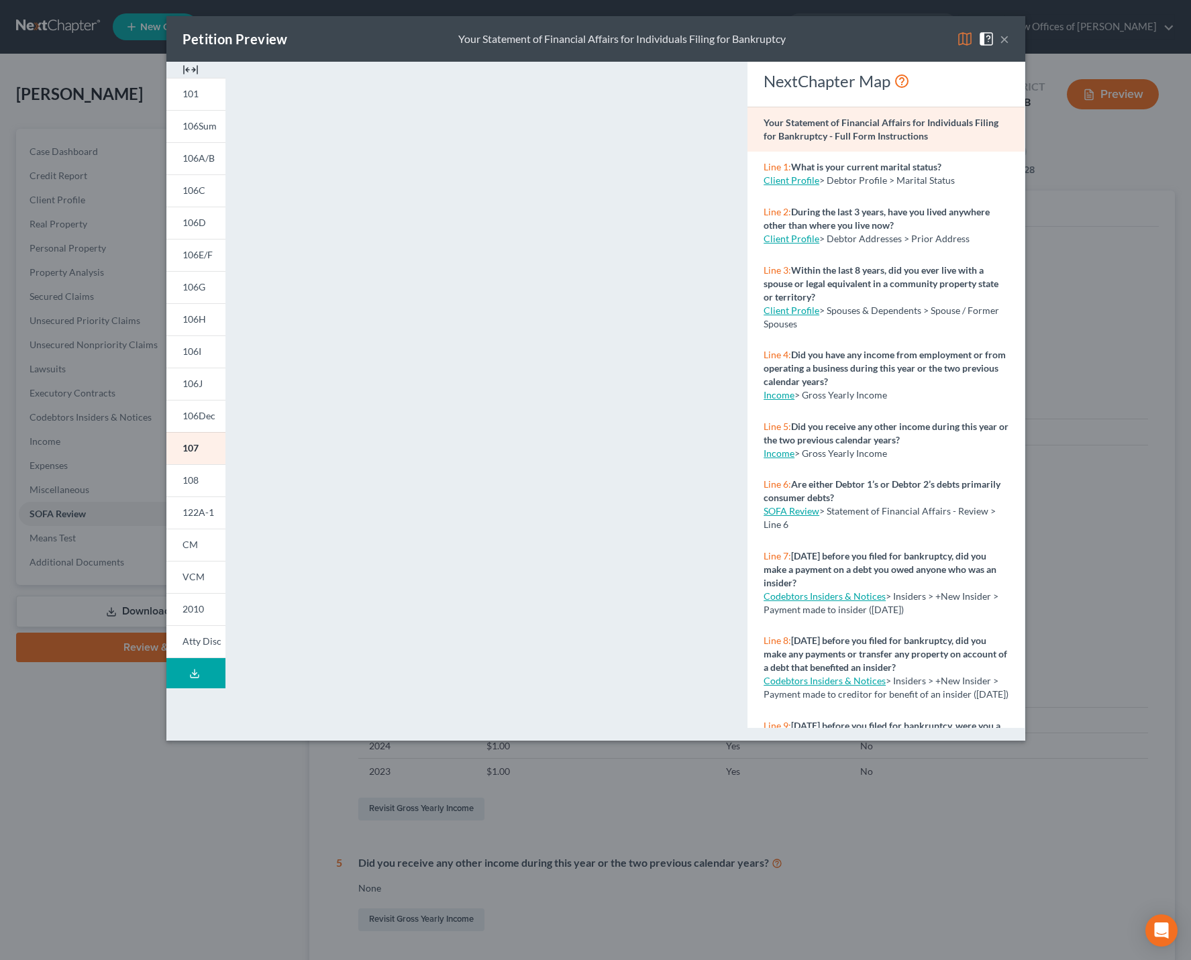
click at [969, 38] on img at bounding box center [965, 39] width 16 height 16
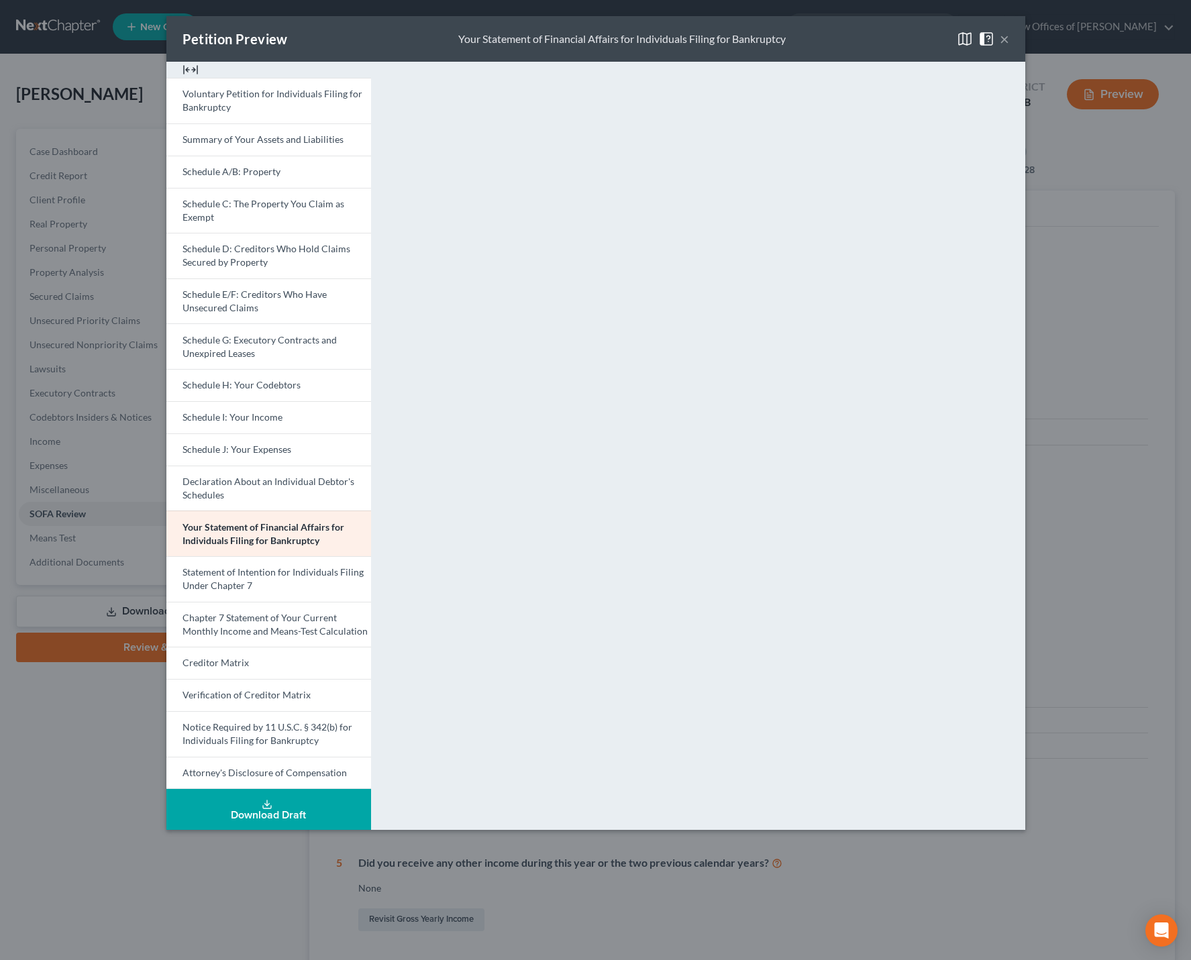
click at [1005, 32] on button "×" at bounding box center [1004, 39] width 9 height 16
